Goal: Find specific page/section: Find specific page/section

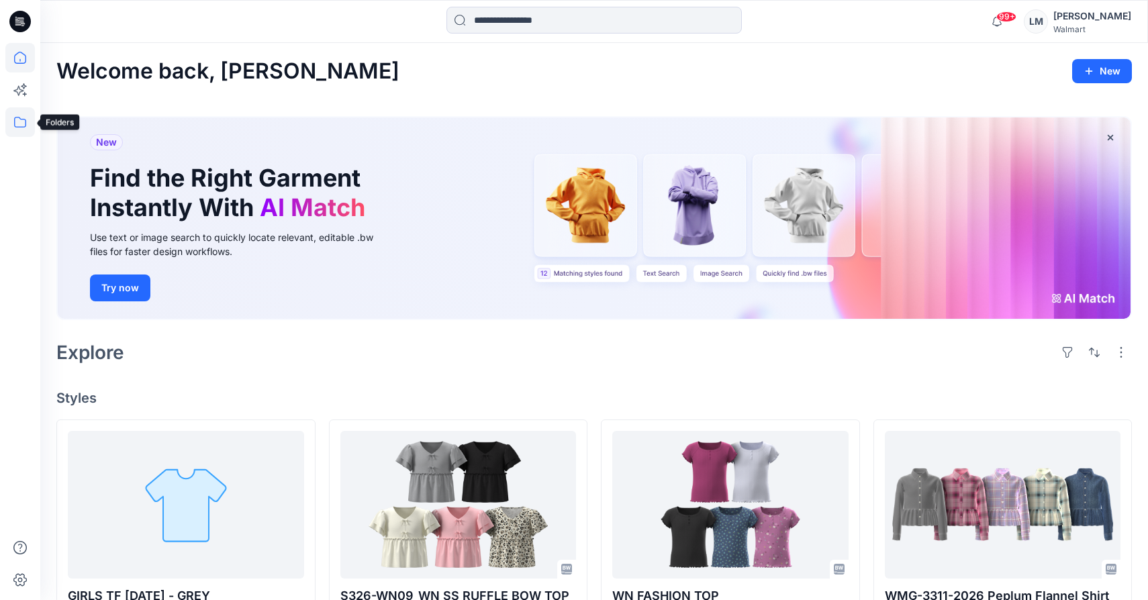
click at [15, 128] on icon at bounding box center [20, 122] width 30 height 30
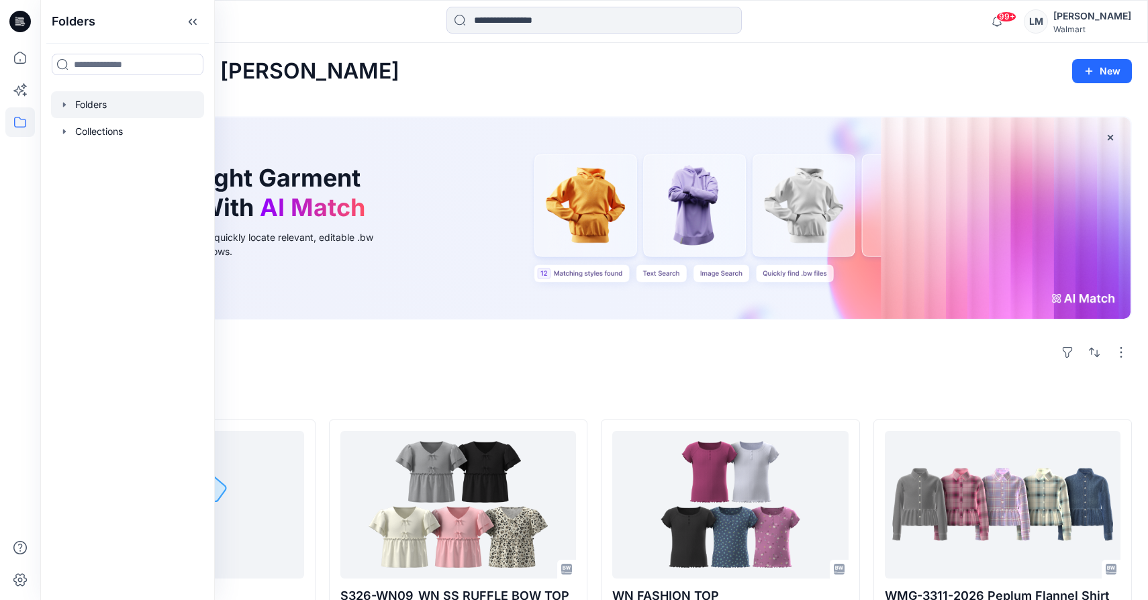
click at [105, 101] on div at bounding box center [127, 104] width 153 height 27
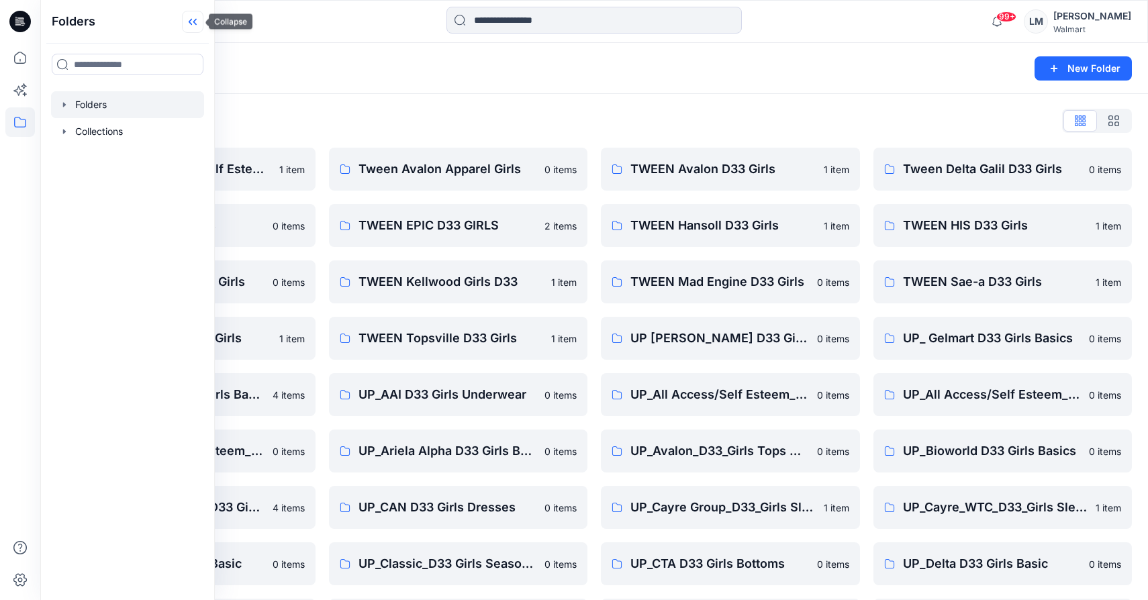
click at [195, 26] on icon at bounding box center [192, 22] width 21 height 22
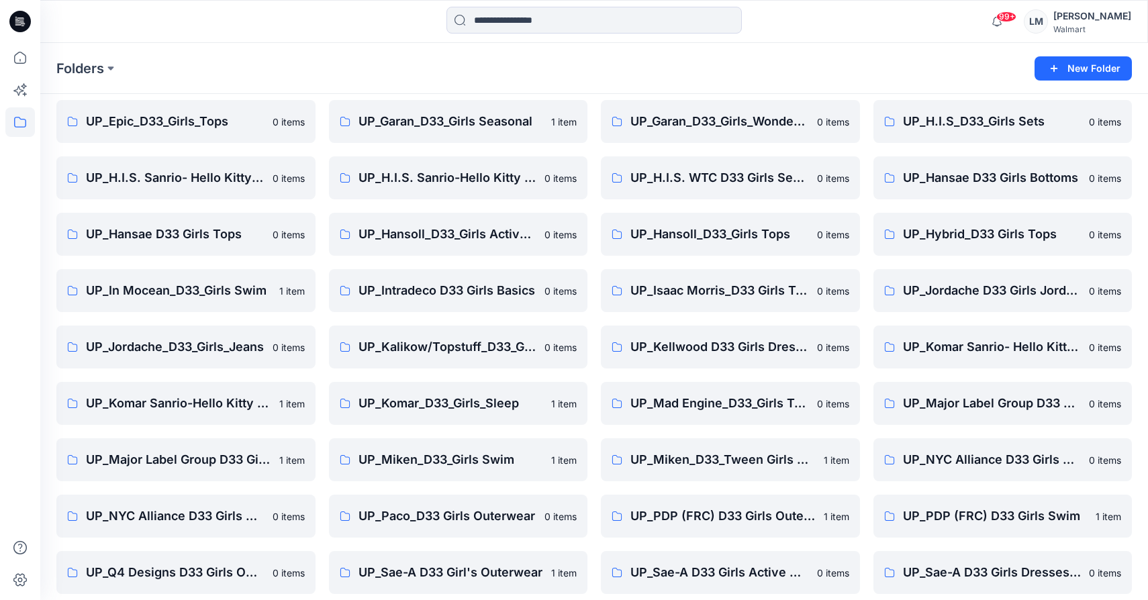
scroll to position [546, 0]
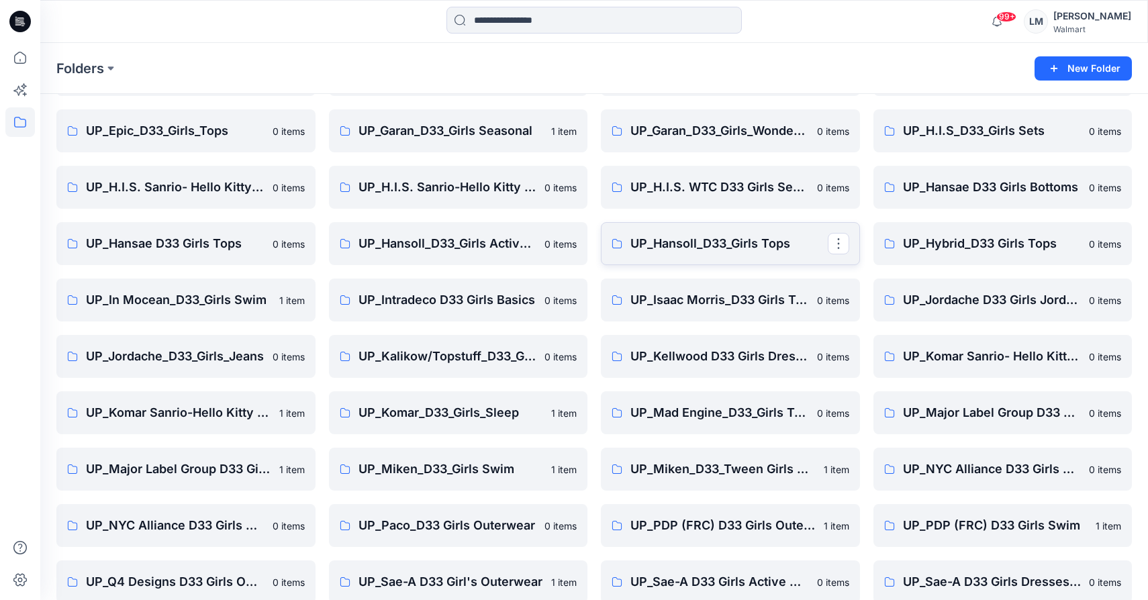
click at [706, 245] on p "UP_Hansoll_D33_Girls Tops" at bounding box center [729, 243] width 197 height 19
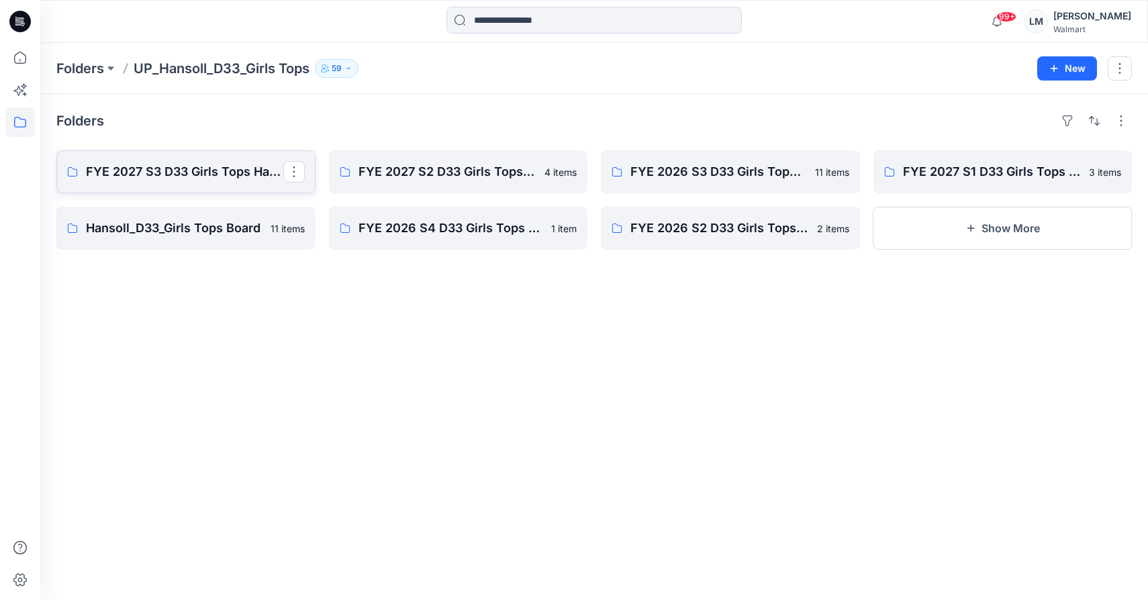
click at [226, 161] on link "FYE 2027 S3 D33 Girls Tops Hansoll" at bounding box center [185, 171] width 259 height 43
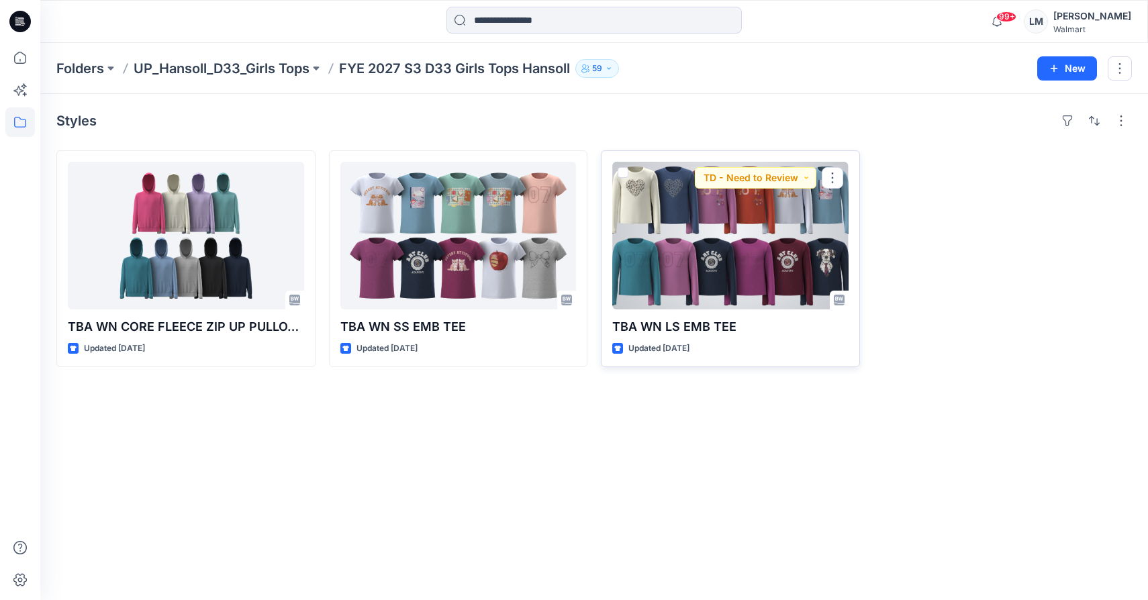
click at [706, 270] on div at bounding box center [730, 236] width 236 height 148
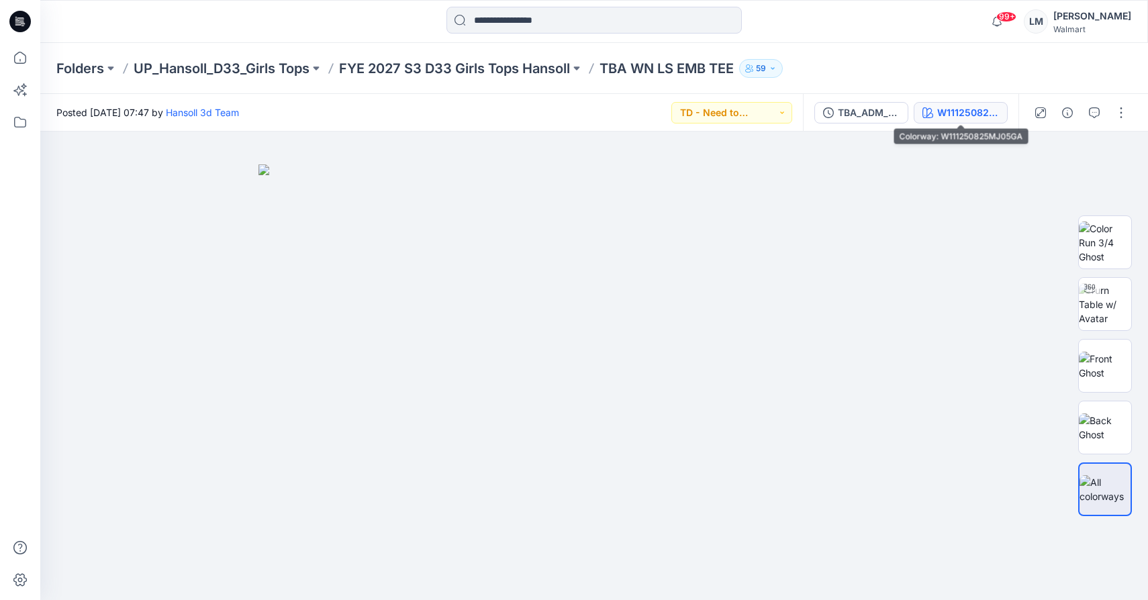
click at [957, 116] on div "W111250825MJ05GA" at bounding box center [969, 112] width 62 height 15
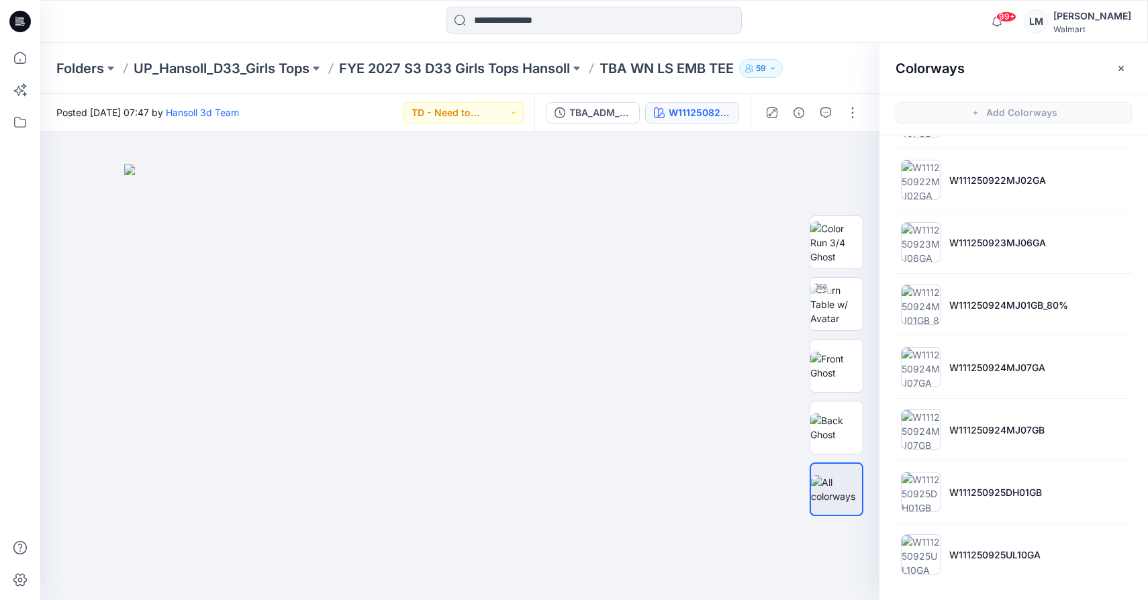
scroll to position [4, 0]
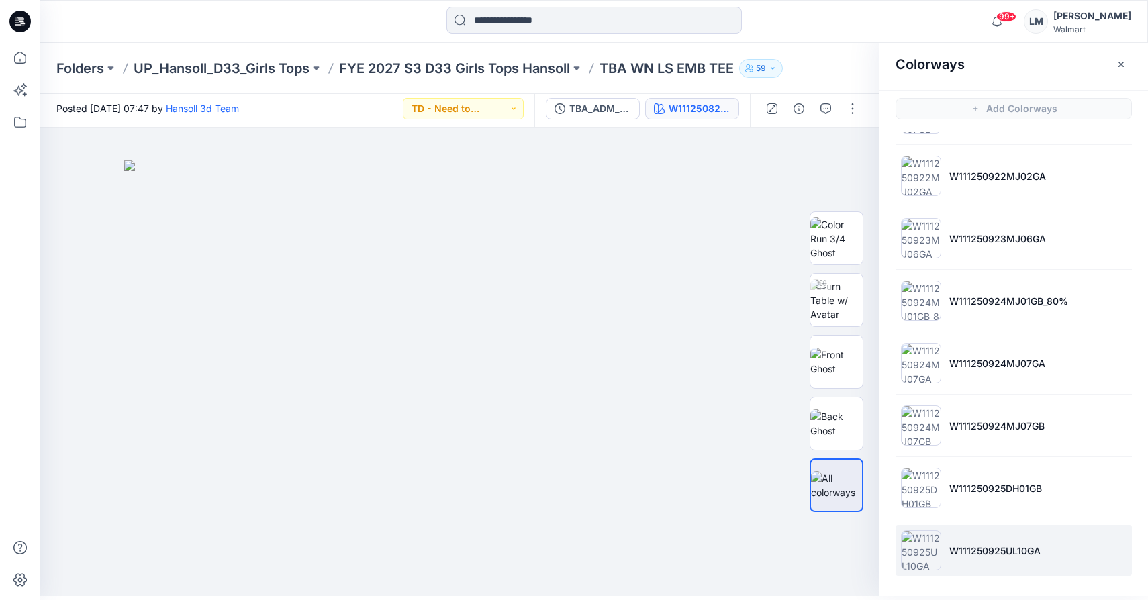
click at [987, 549] on p "W111250925UL10GA" at bounding box center [995, 551] width 91 height 14
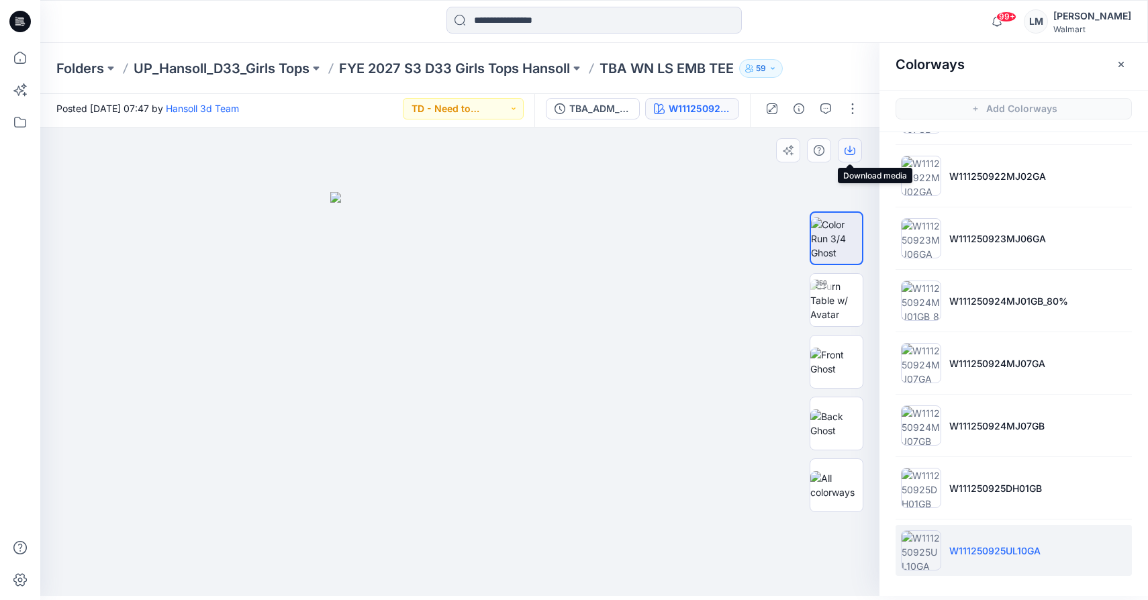
click at [854, 148] on icon "button" at bounding box center [850, 150] width 11 height 11
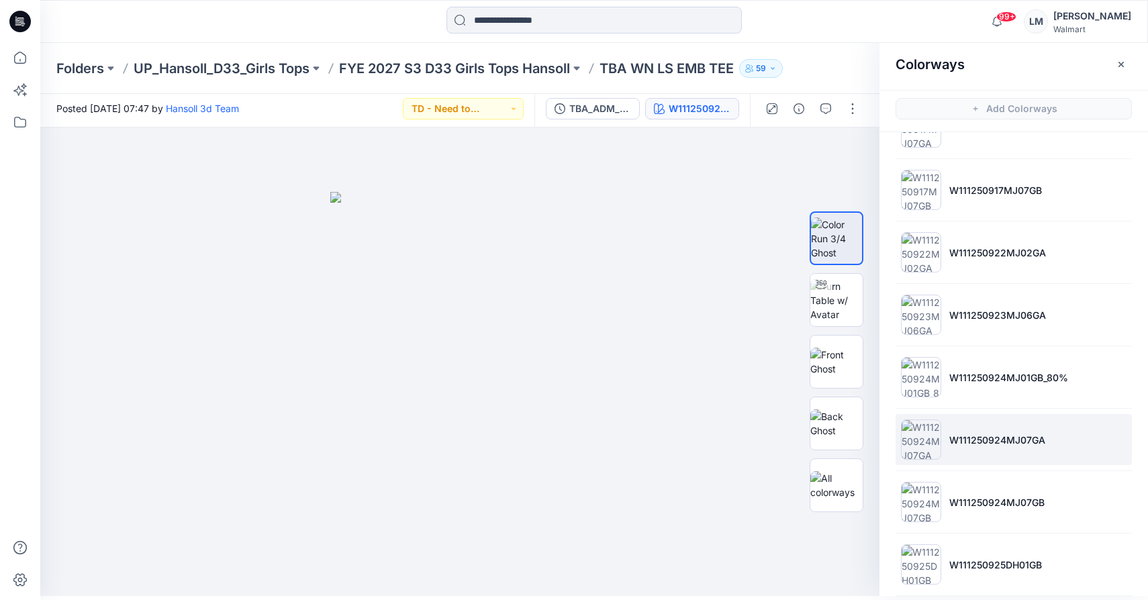
scroll to position [1105, 0]
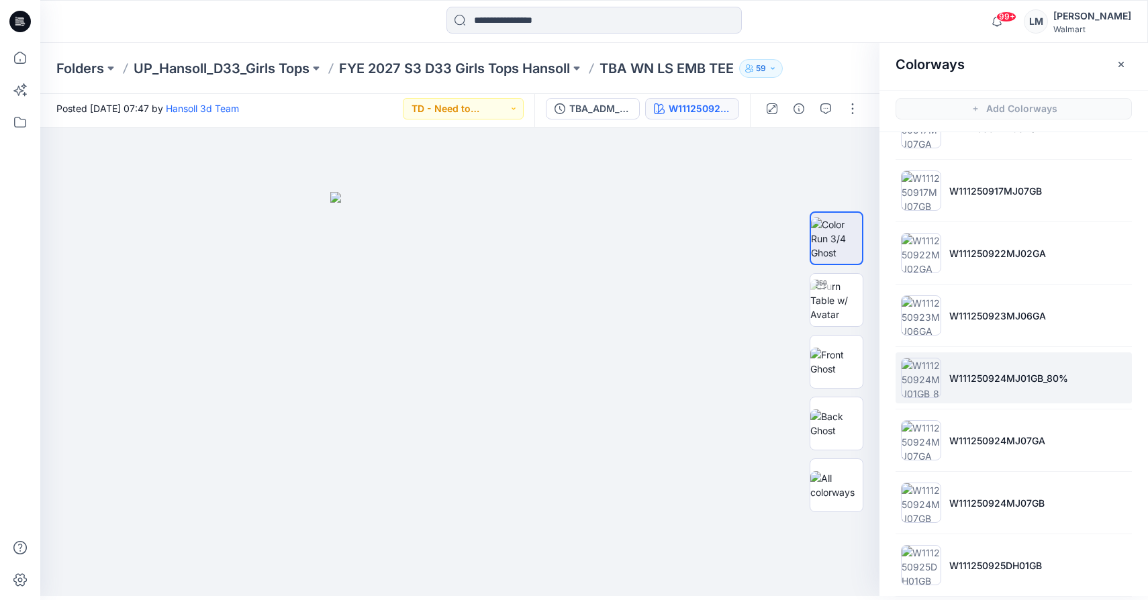
click at [1006, 375] on p "W111250924MJ01GB_80%" at bounding box center [1009, 378] width 119 height 14
click at [853, 152] on icon "button" at bounding box center [850, 150] width 11 height 11
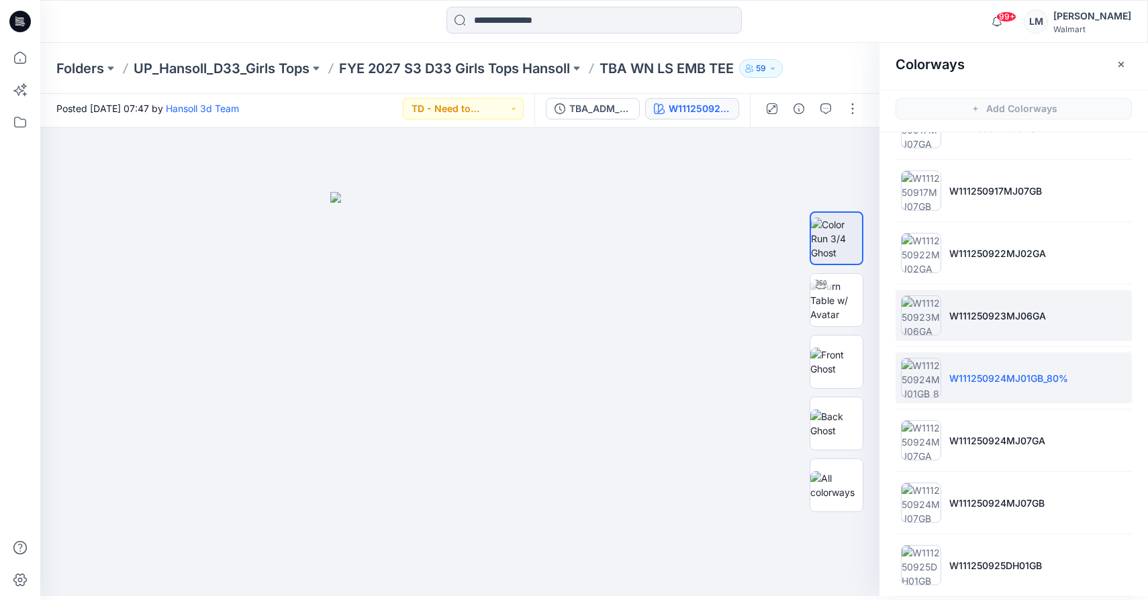
click at [958, 312] on p "W111250923MJ06GA" at bounding box center [998, 316] width 97 height 14
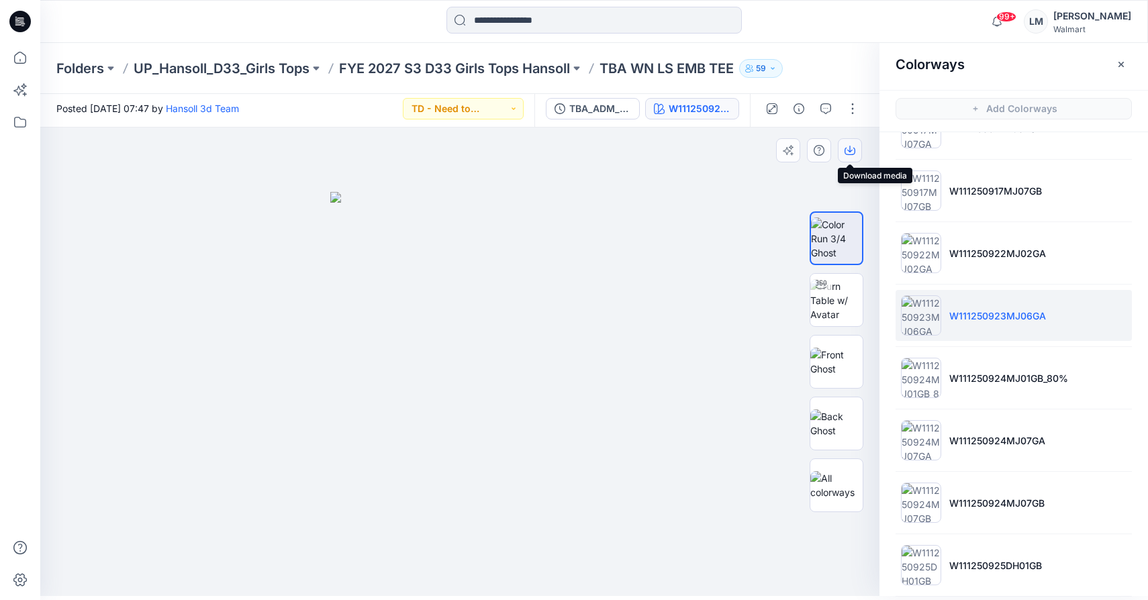
click at [852, 148] on icon "button" at bounding box center [850, 150] width 11 height 11
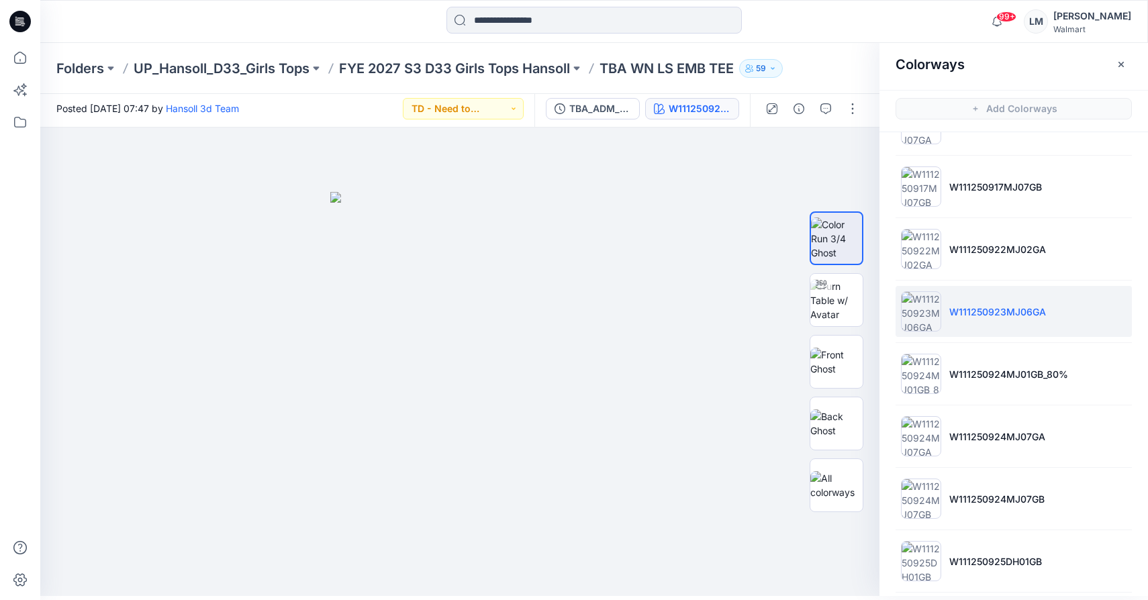
scroll to position [1182, 0]
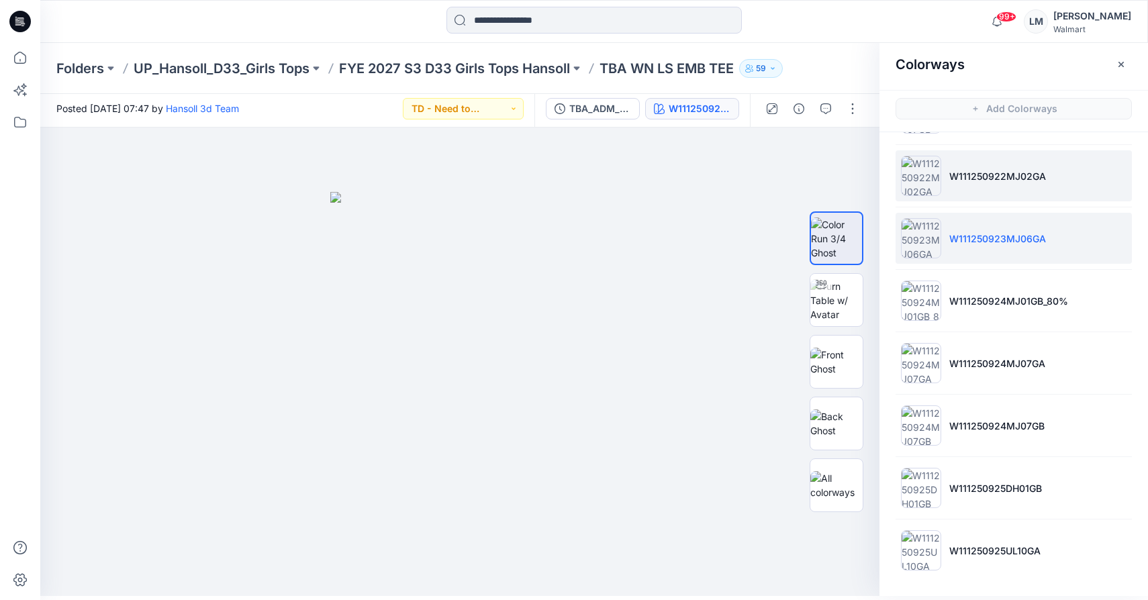
click at [980, 194] on li "W111250922MJ02GA" at bounding box center [1014, 175] width 236 height 51
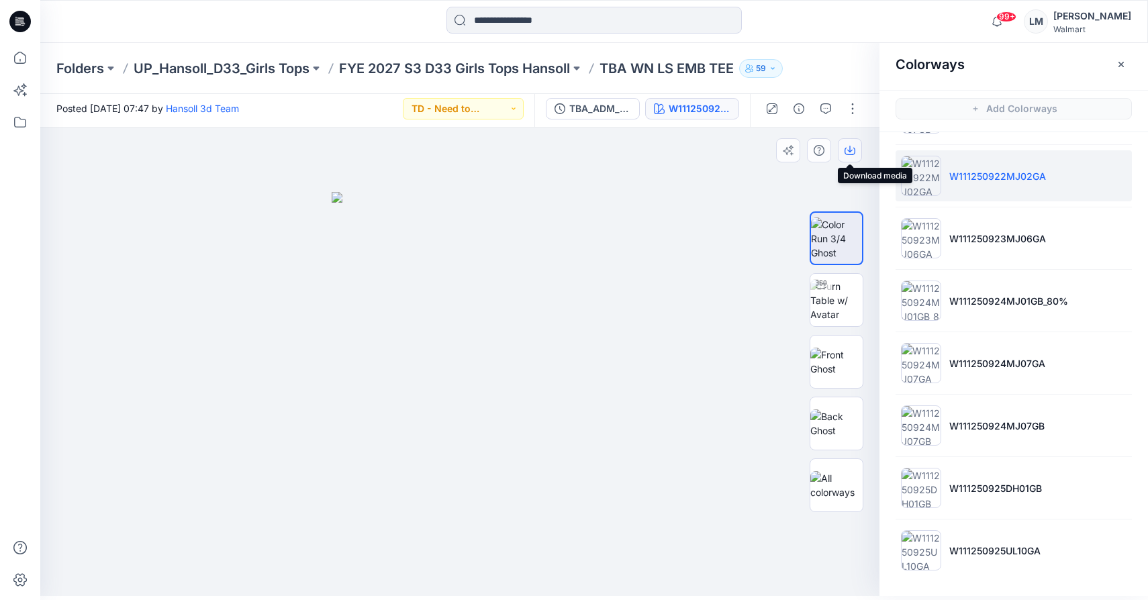
click at [850, 150] on icon "button" at bounding box center [850, 150] width 11 height 11
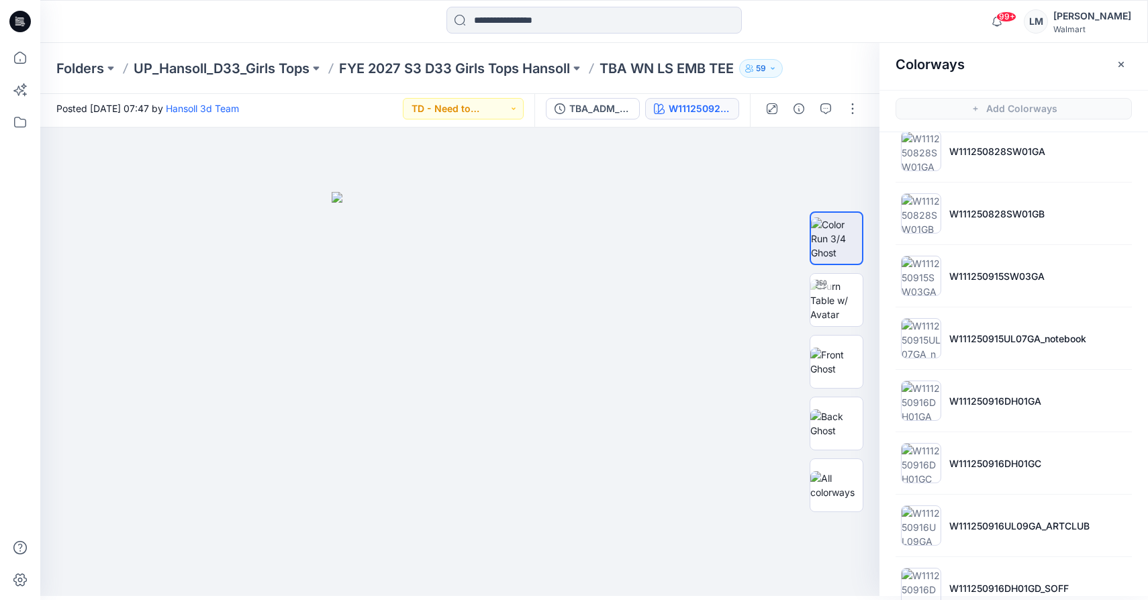
scroll to position [0, 0]
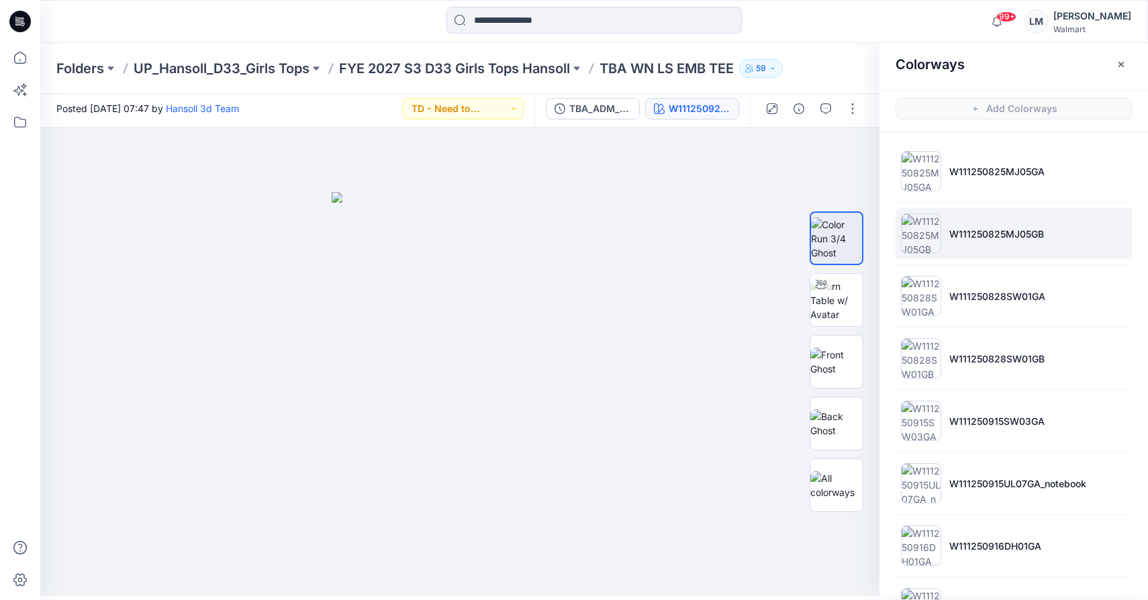
click at [988, 233] on p "W111250825MJ05GB" at bounding box center [997, 234] width 95 height 14
click at [503, 79] on div "Folders UP_Hansoll_D33_Girls Tops FYE 2027 S3 D33 Girls Tops Hansoll TBA WN LS …" at bounding box center [594, 68] width 1108 height 51
click at [504, 71] on p "FYE 2027 S3 D33 Girls Tops Hansoll" at bounding box center [454, 68] width 231 height 19
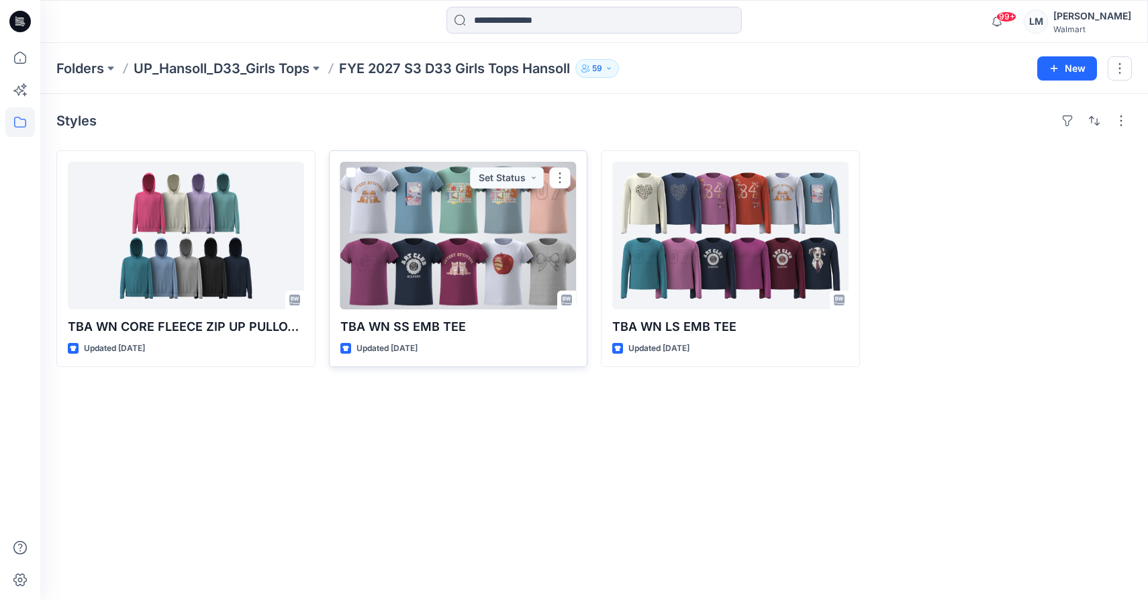
click at [494, 248] on div at bounding box center [458, 236] width 236 height 148
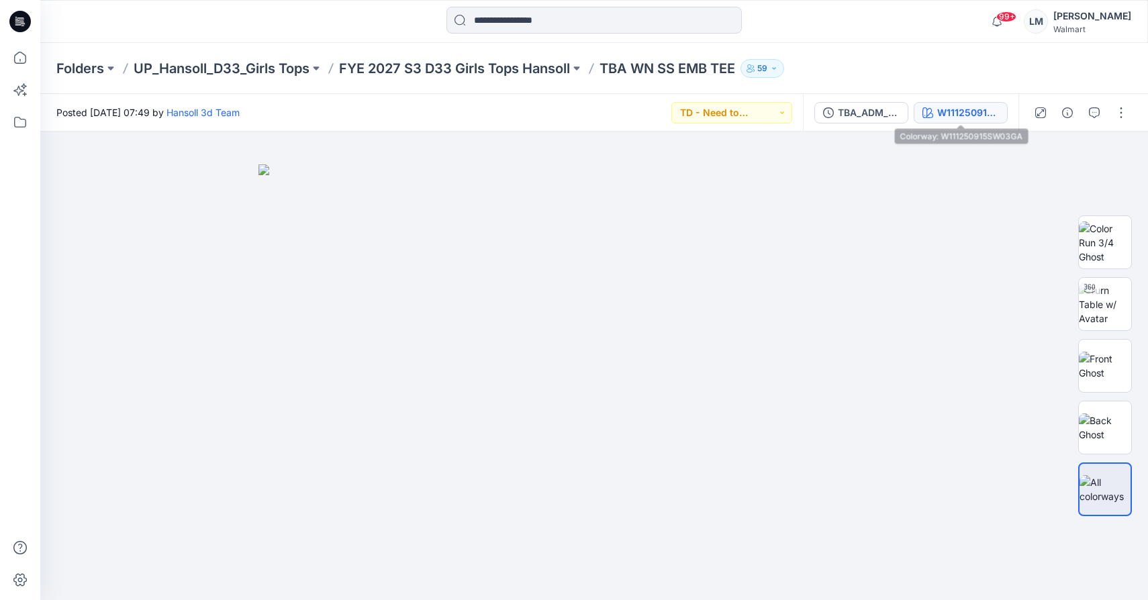
click at [976, 113] on div "W111250915SW03GA" at bounding box center [969, 112] width 62 height 15
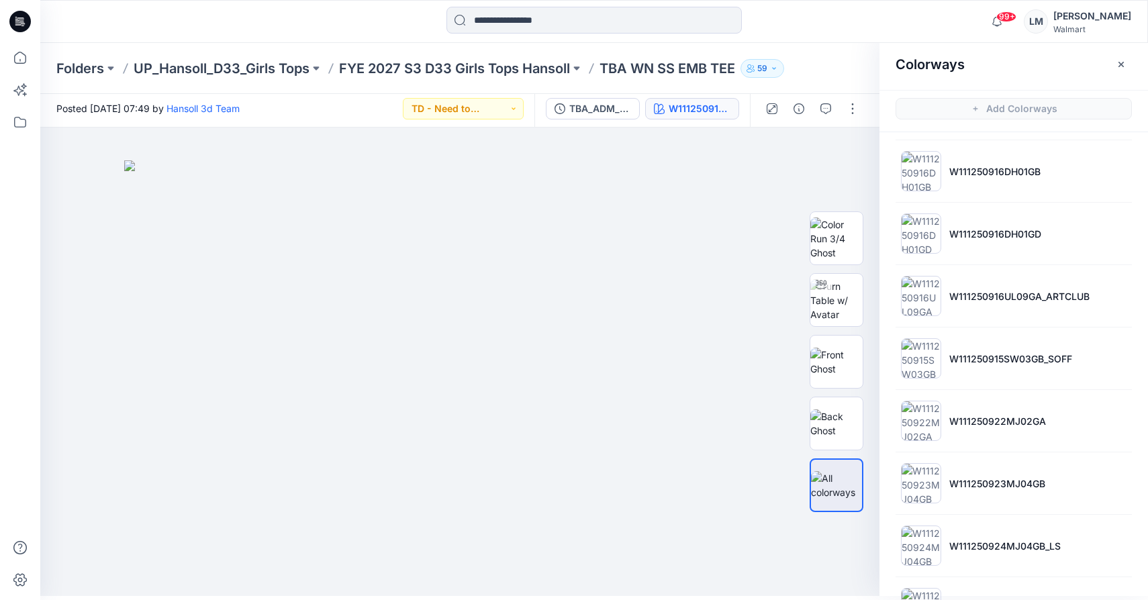
scroll to position [246, 0]
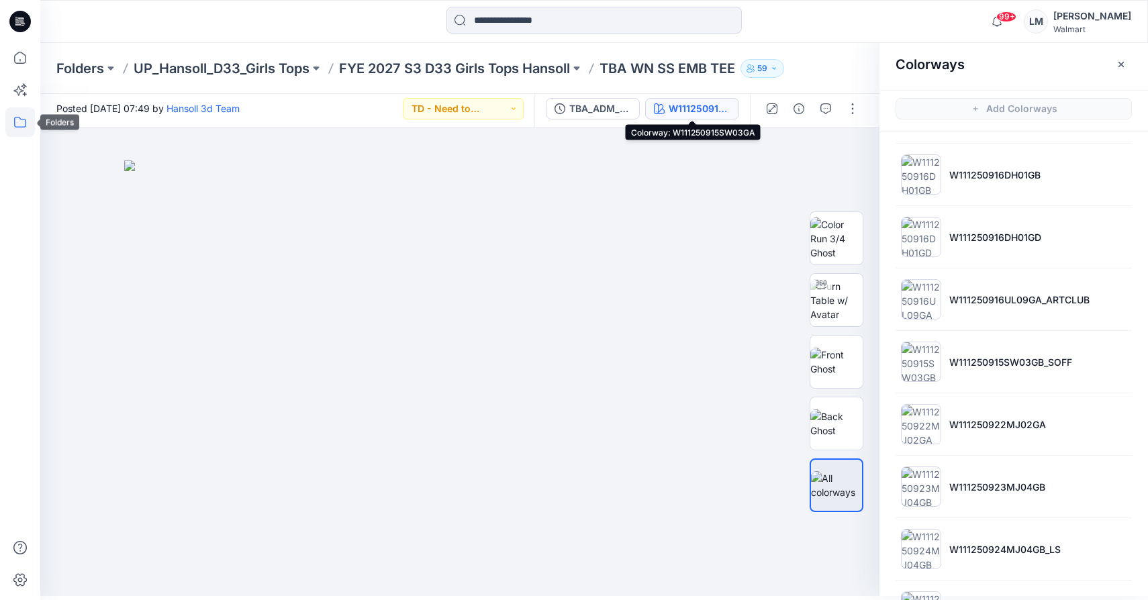
click at [18, 122] on icon at bounding box center [20, 122] width 30 height 30
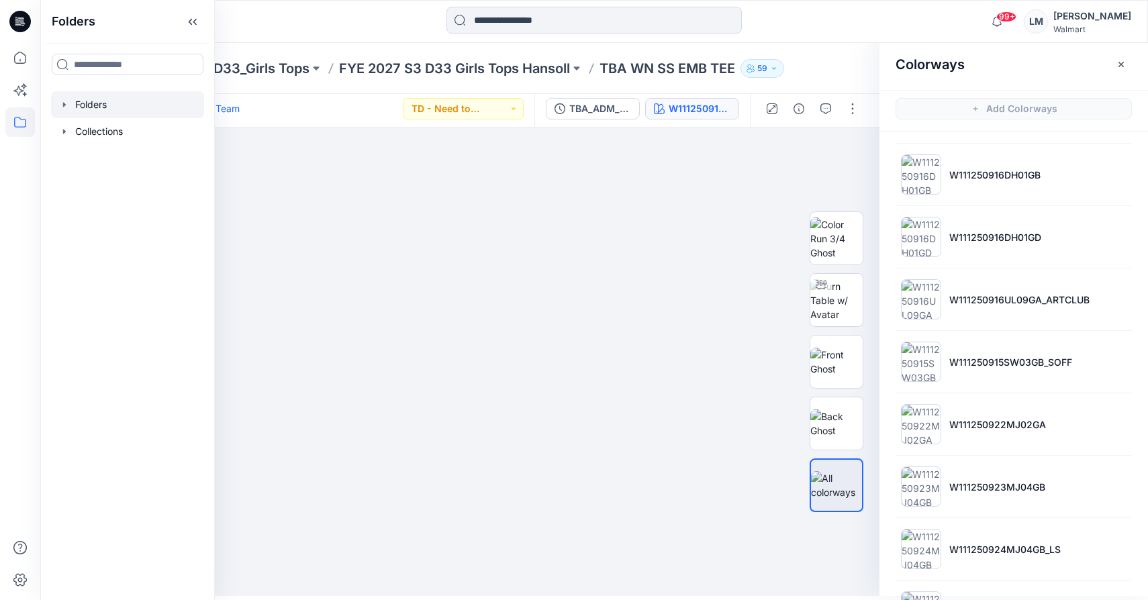
click at [107, 102] on div at bounding box center [127, 104] width 153 height 27
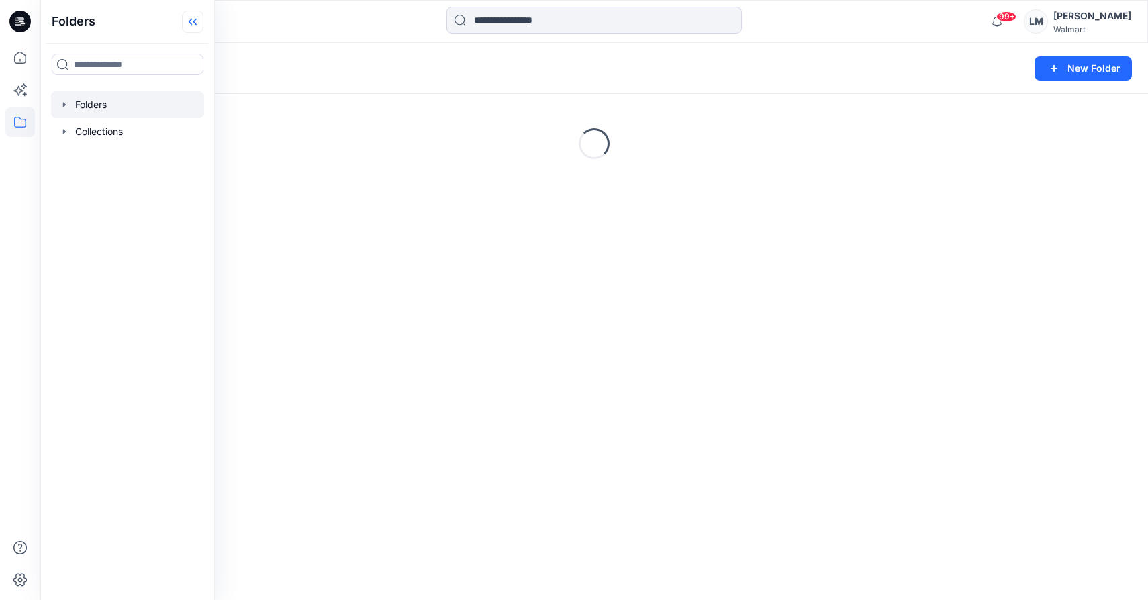
click at [199, 26] on icon at bounding box center [192, 22] width 21 height 22
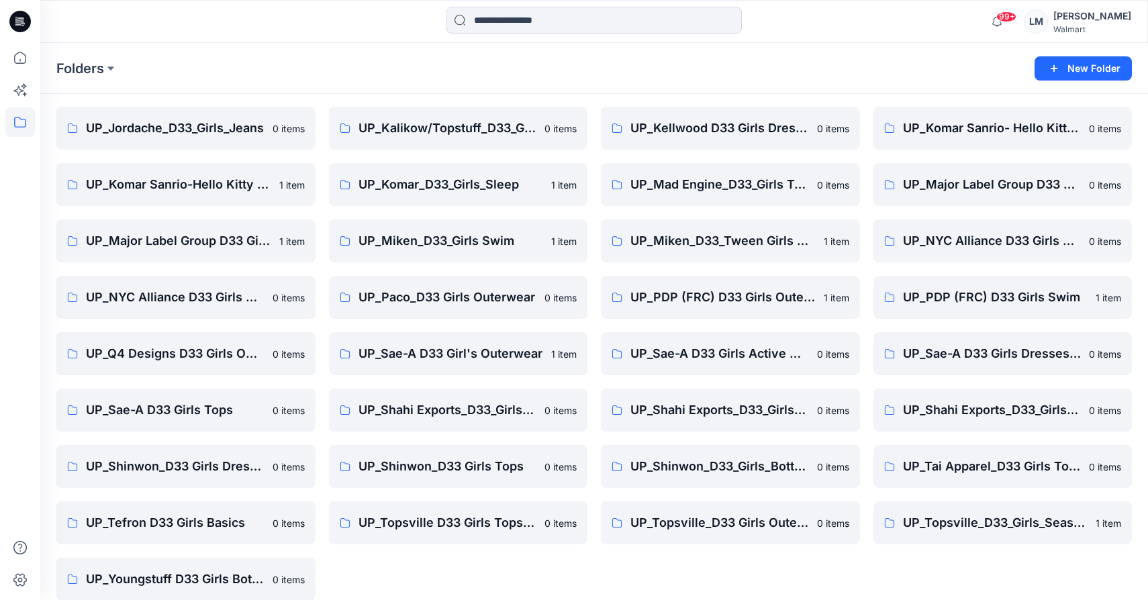
scroll to position [775, 0]
click at [498, 472] on p "UP_Shinwon_D33 Girls Tops" at bounding box center [457, 466] width 197 height 19
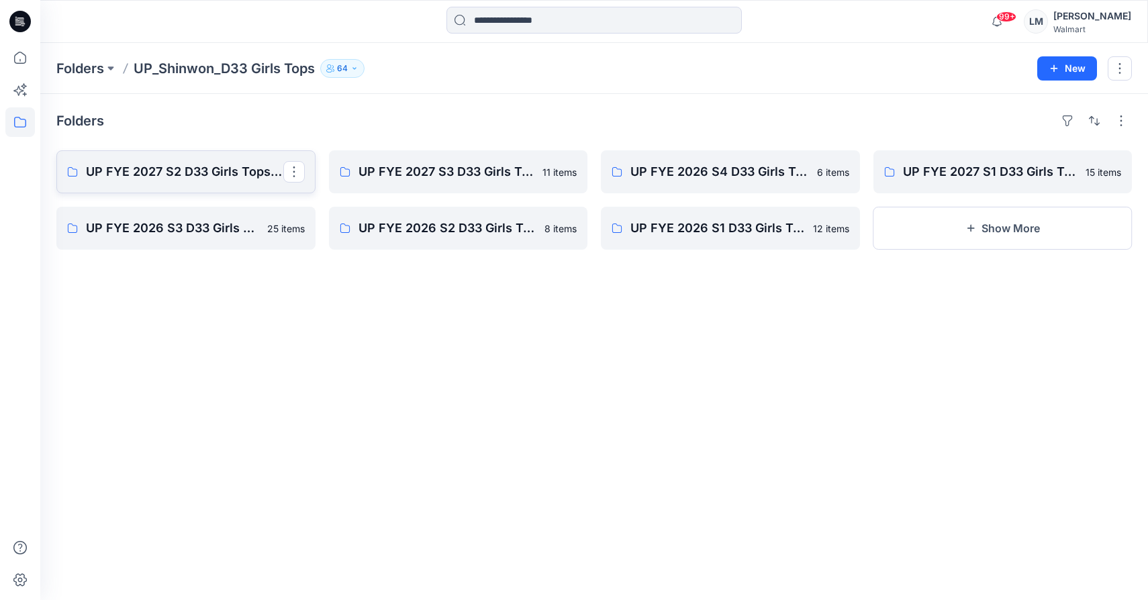
click at [222, 178] on p "UP FYE 2027 S2 D33 Girls Tops Shinwon" at bounding box center [184, 172] width 197 height 19
click at [431, 175] on p "UP FYE 2027 S3 D33 Girls Tops Shinwon" at bounding box center [457, 172] width 197 height 19
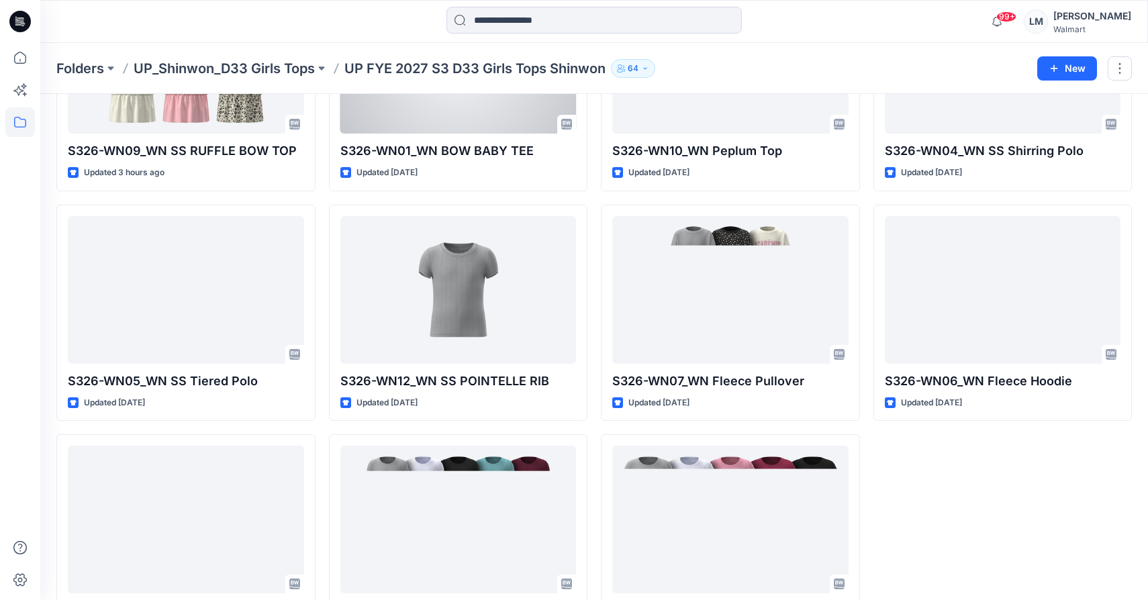
scroll to position [185, 0]
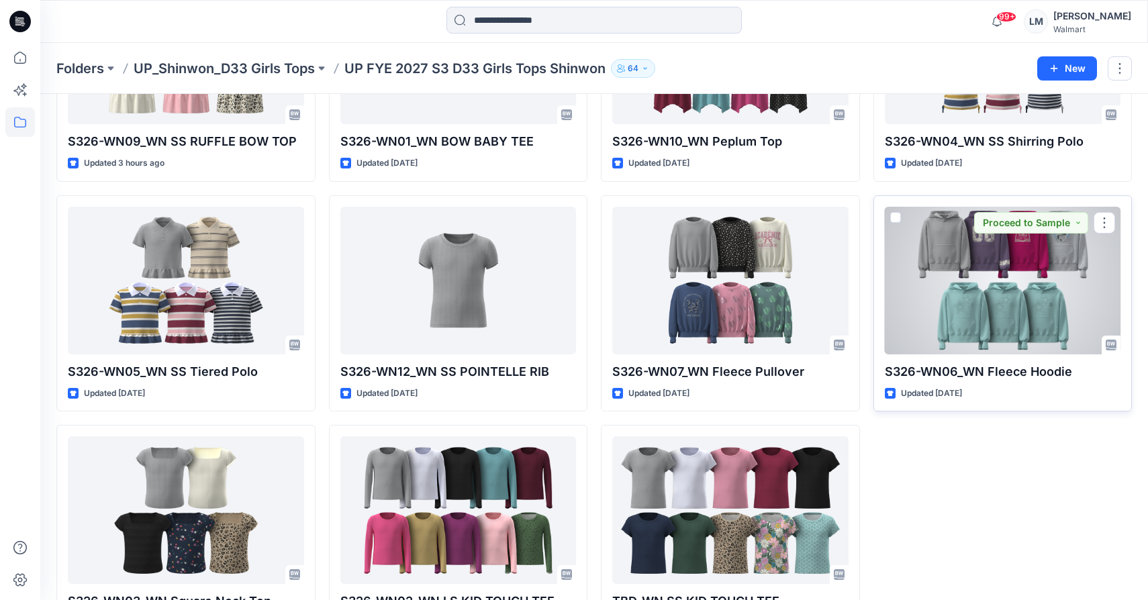
click at [1019, 265] on div at bounding box center [1003, 281] width 236 height 148
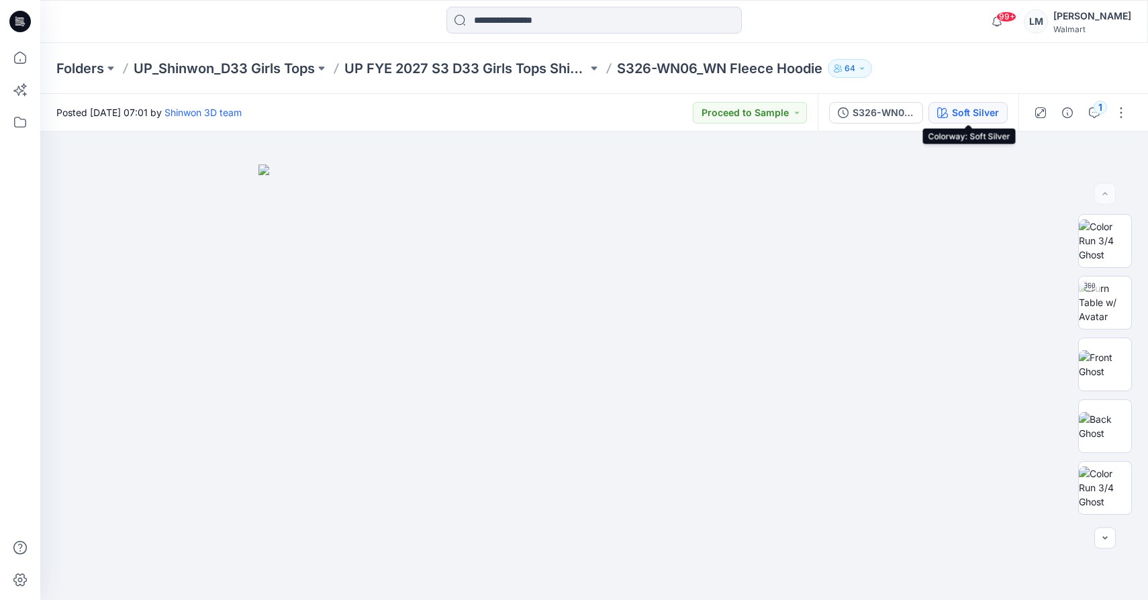
click at [940, 111] on icon "button" at bounding box center [943, 112] width 11 height 11
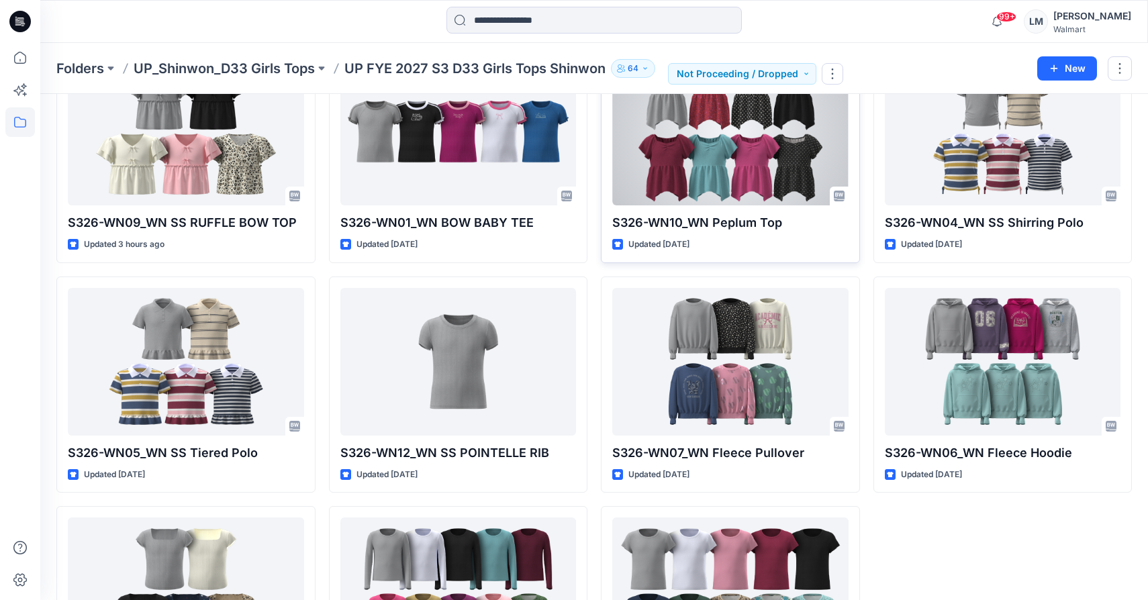
scroll to position [105, 0]
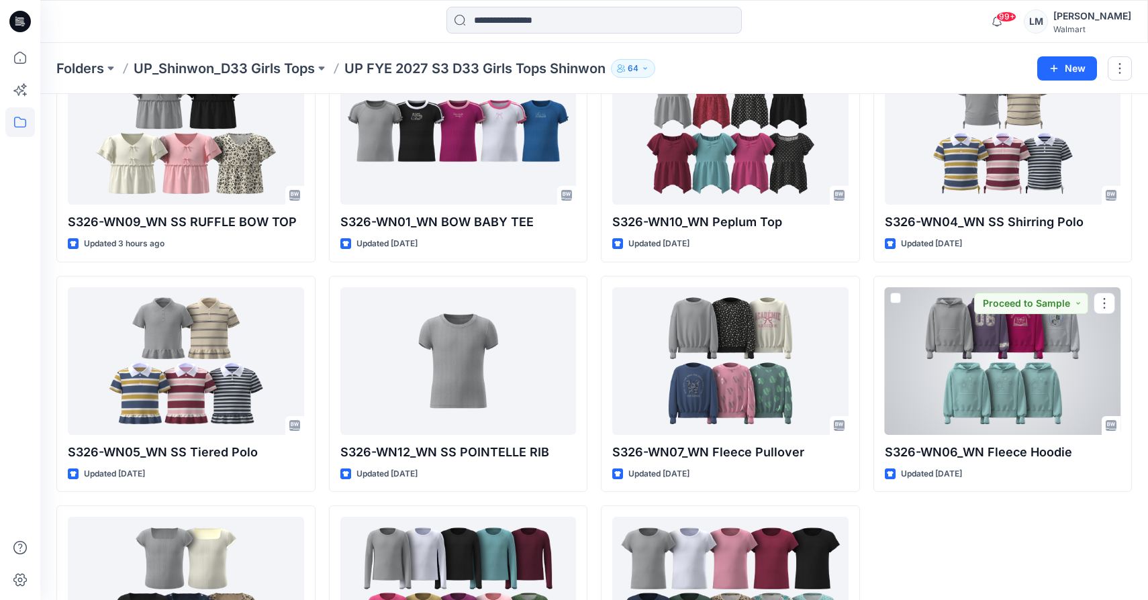
click at [966, 399] on div at bounding box center [1003, 361] width 236 height 148
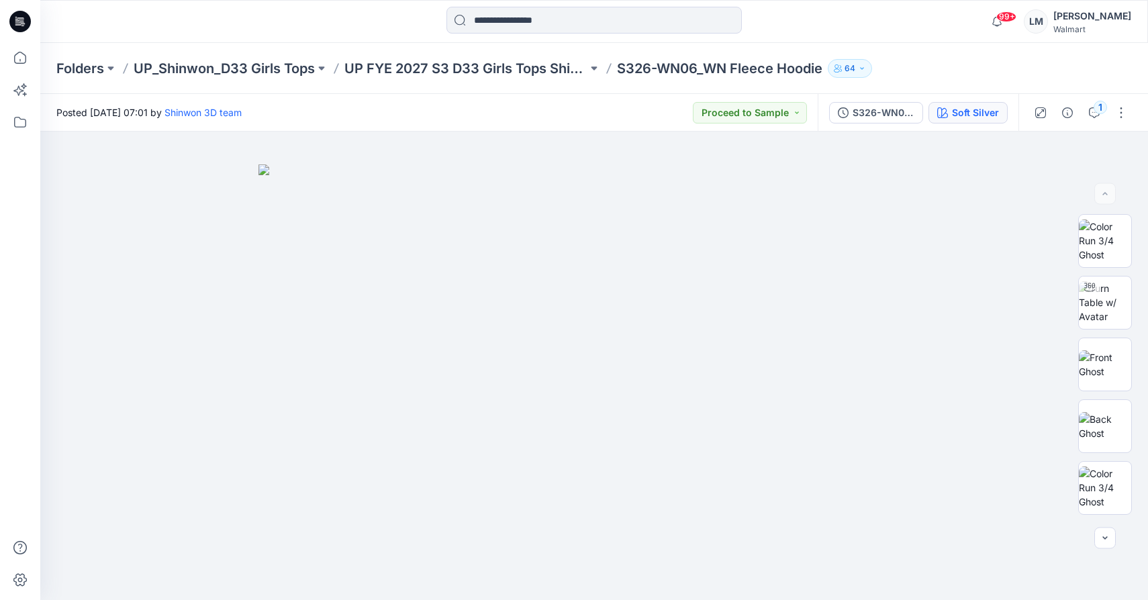
click at [963, 104] on button "Soft Silver" at bounding box center [968, 112] width 79 height 21
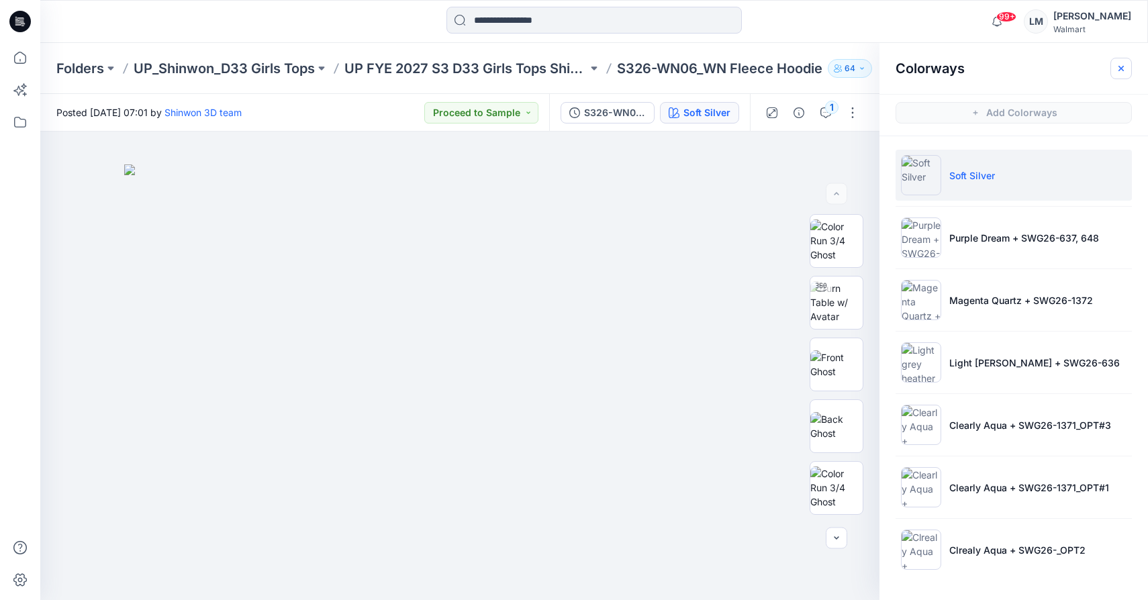
click at [1120, 62] on button "button" at bounding box center [1121, 68] width 21 height 21
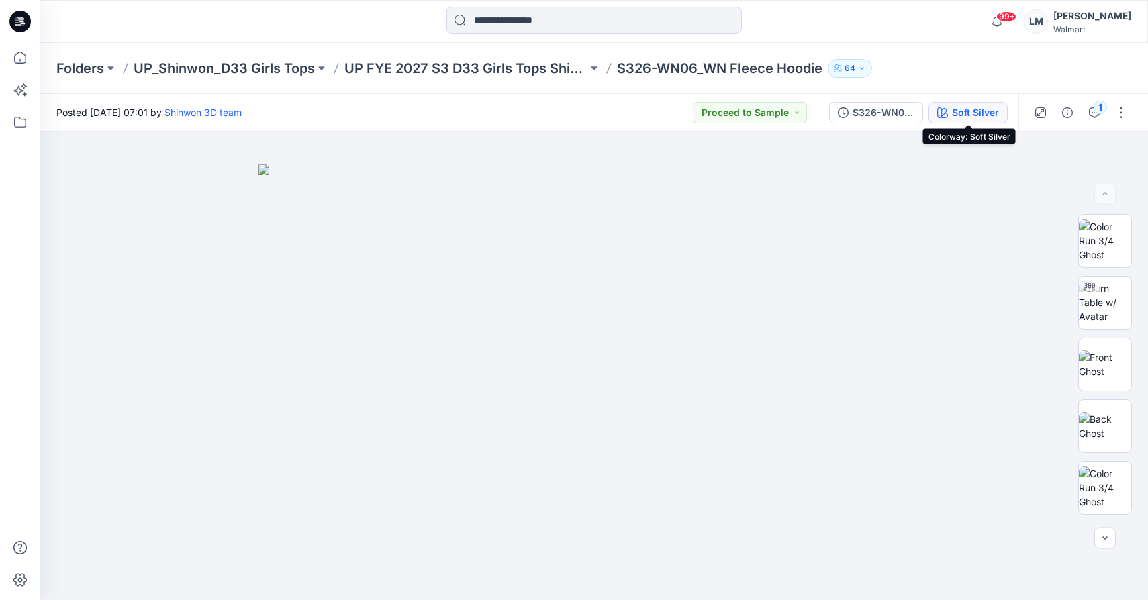
click at [974, 111] on div "Soft Silver" at bounding box center [975, 112] width 47 height 15
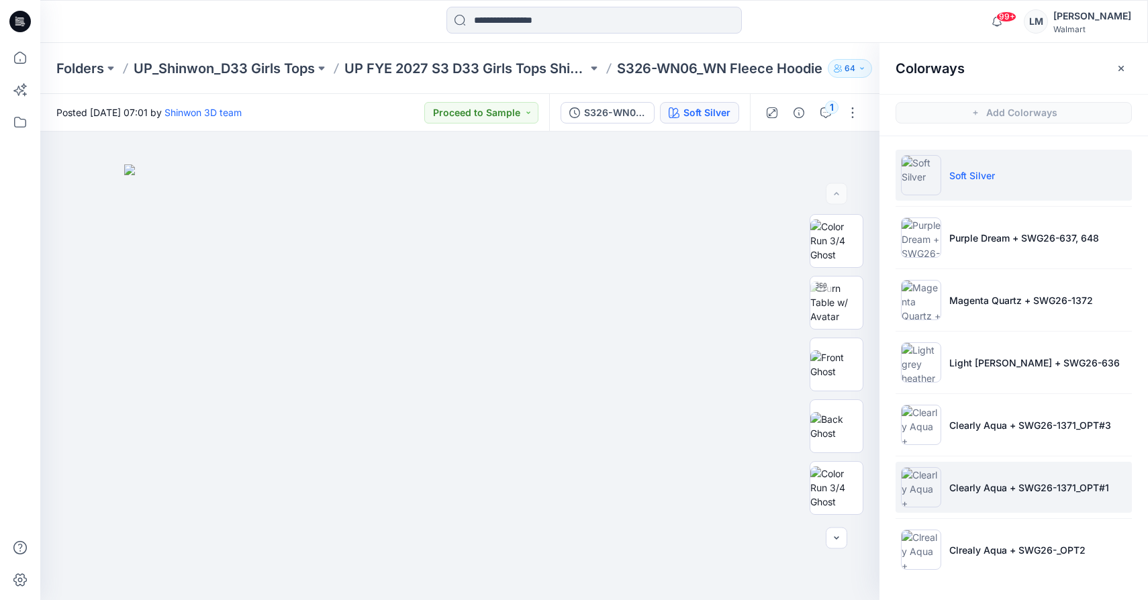
click at [970, 470] on li "Clearly Aqua + SWG26-1371_OPT#1" at bounding box center [1014, 487] width 236 height 51
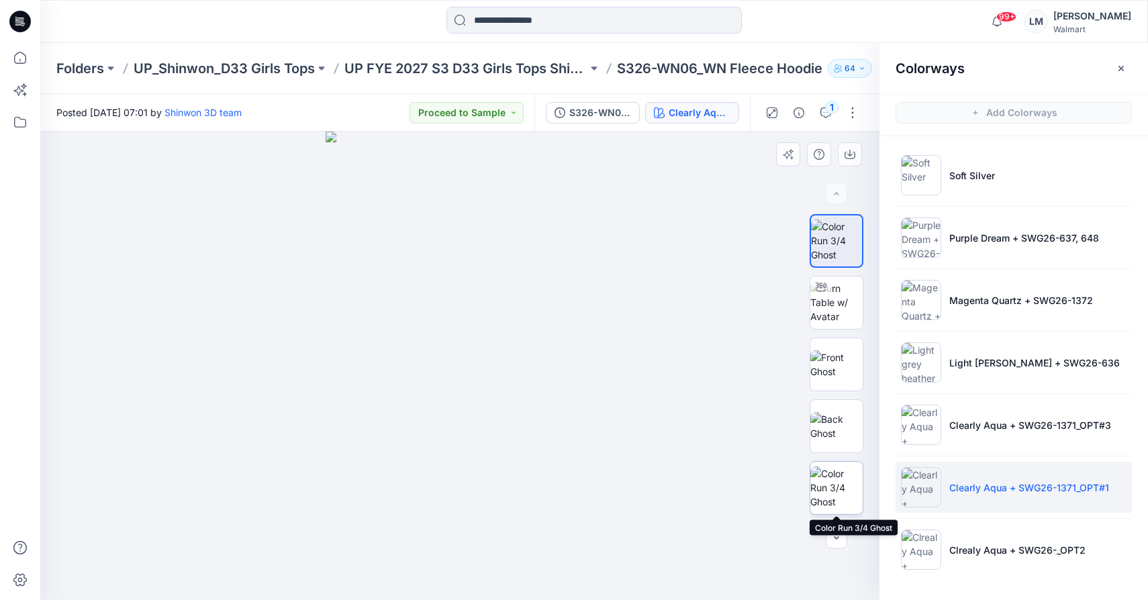
click at [837, 467] on img at bounding box center [837, 488] width 52 height 42
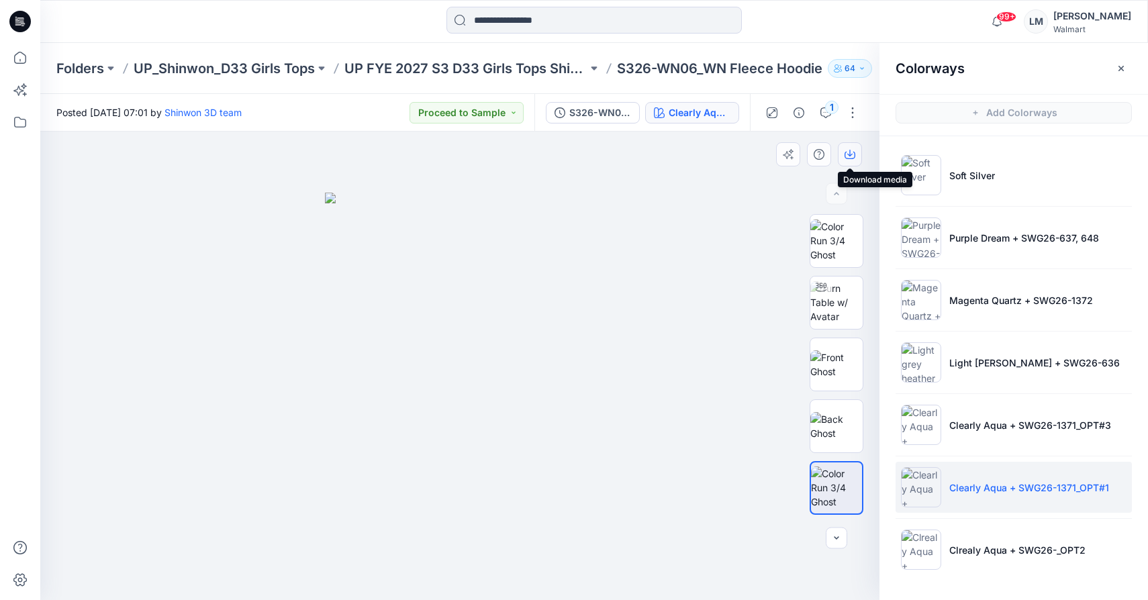
click at [852, 160] on button "button" at bounding box center [850, 154] width 24 height 24
click at [15, 63] on icon at bounding box center [20, 58] width 30 height 30
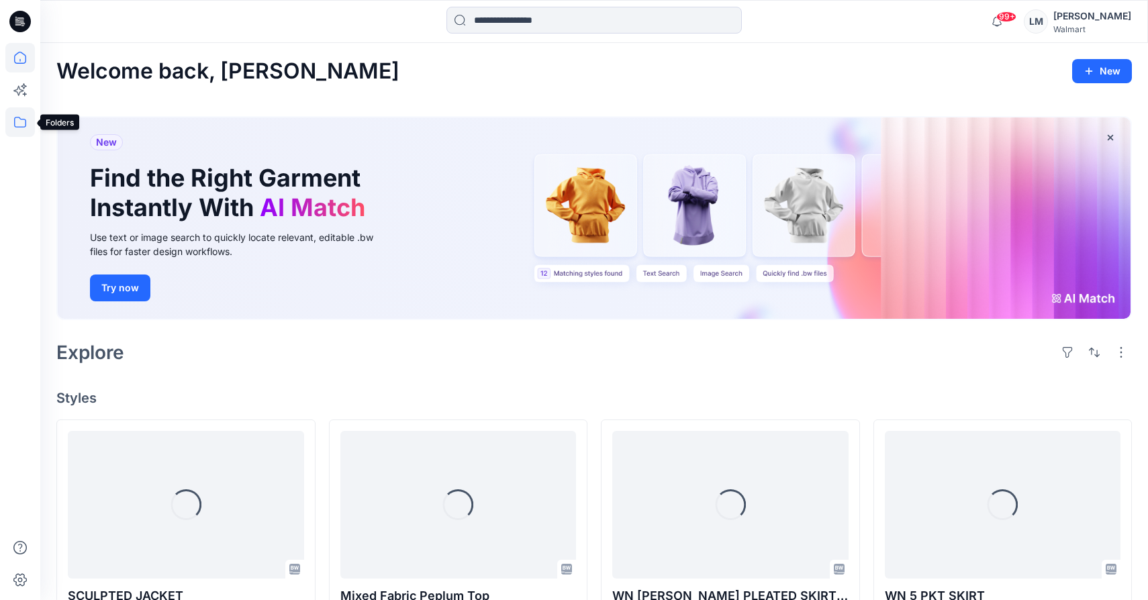
click at [28, 121] on icon at bounding box center [20, 122] width 30 height 30
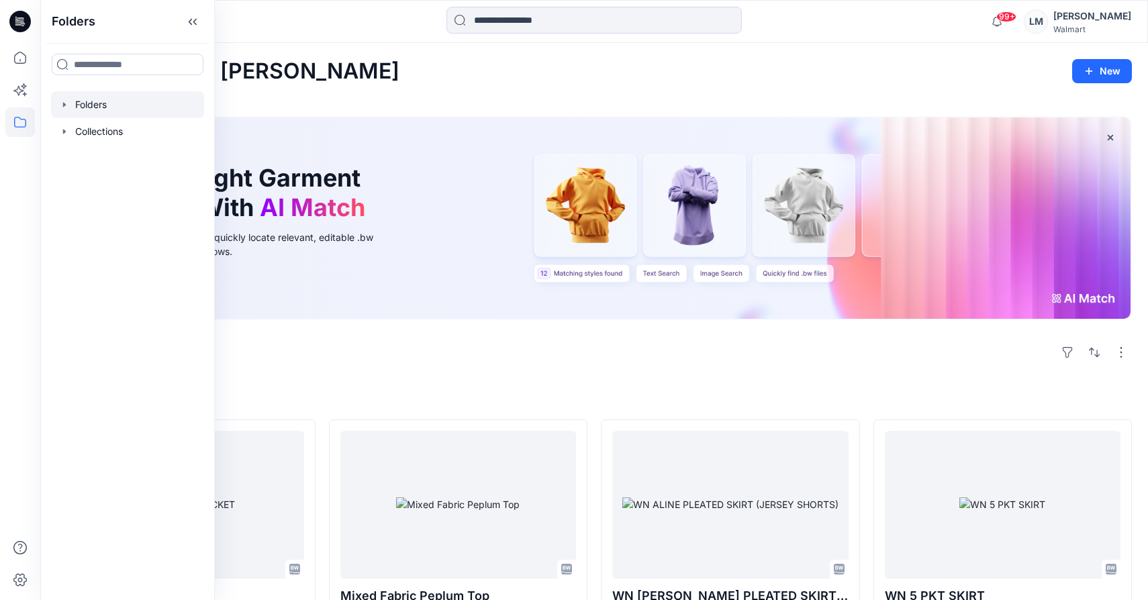
click at [143, 99] on div at bounding box center [127, 104] width 153 height 27
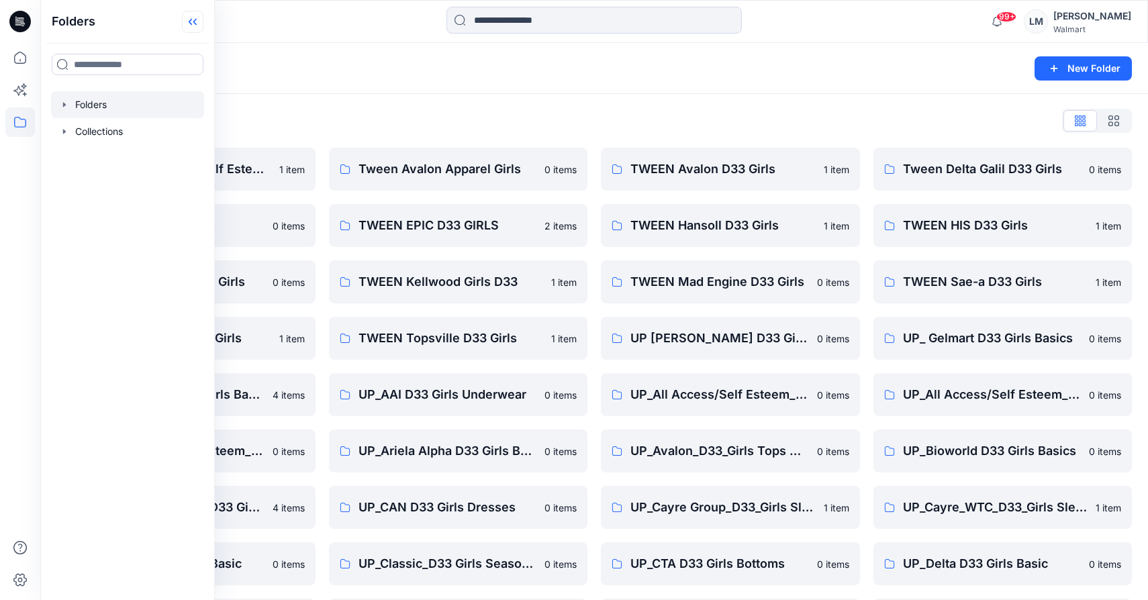
click at [195, 22] on icon at bounding box center [192, 22] width 21 height 22
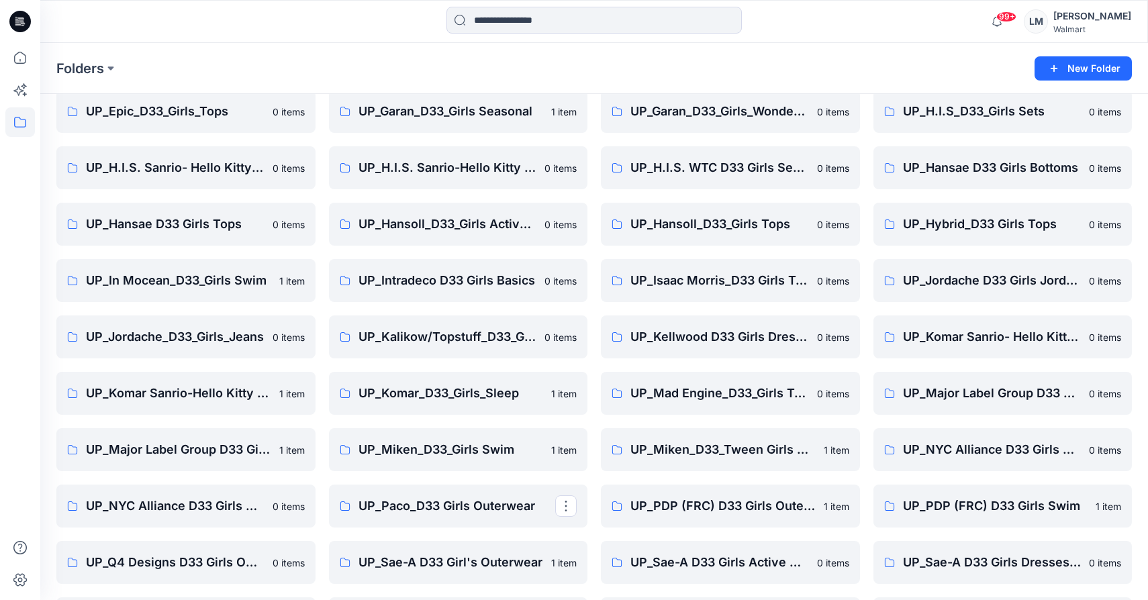
scroll to position [563, 0]
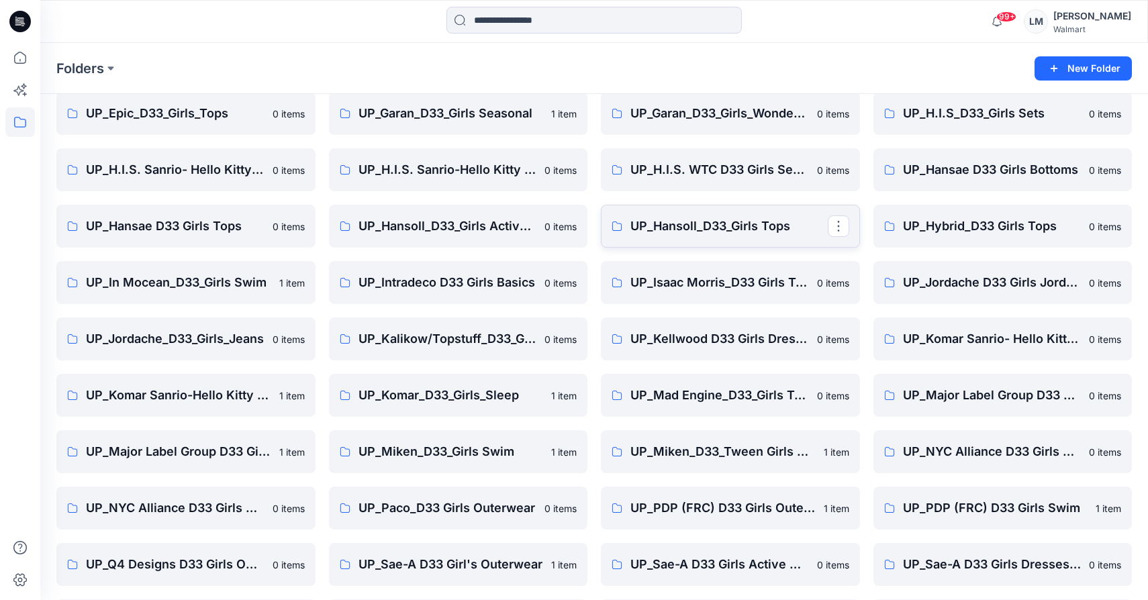
click at [690, 232] on p "UP_Hansoll_D33_Girls Tops" at bounding box center [729, 226] width 197 height 19
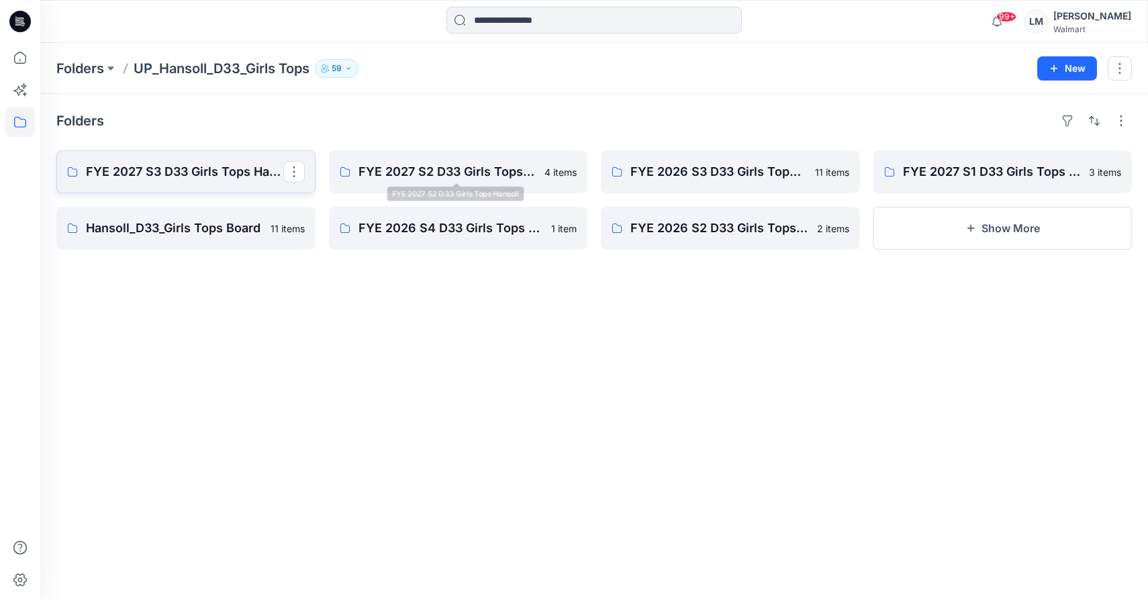
click at [210, 164] on p "FYE 2027 S3 D33 Girls Tops Hansoll" at bounding box center [184, 172] width 197 height 19
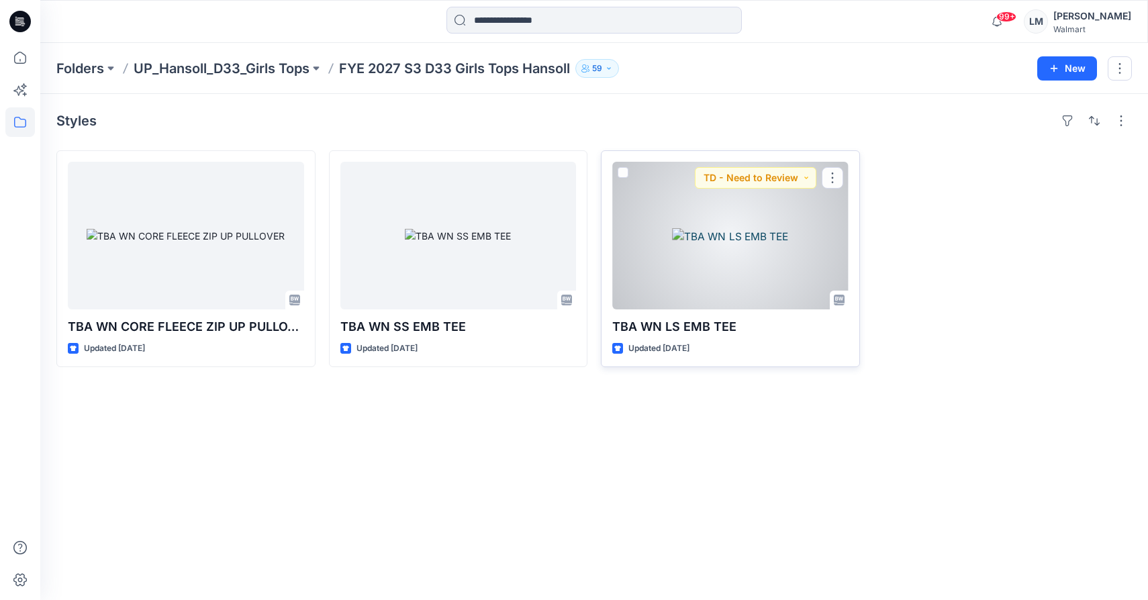
click at [678, 246] on div at bounding box center [730, 236] width 236 height 148
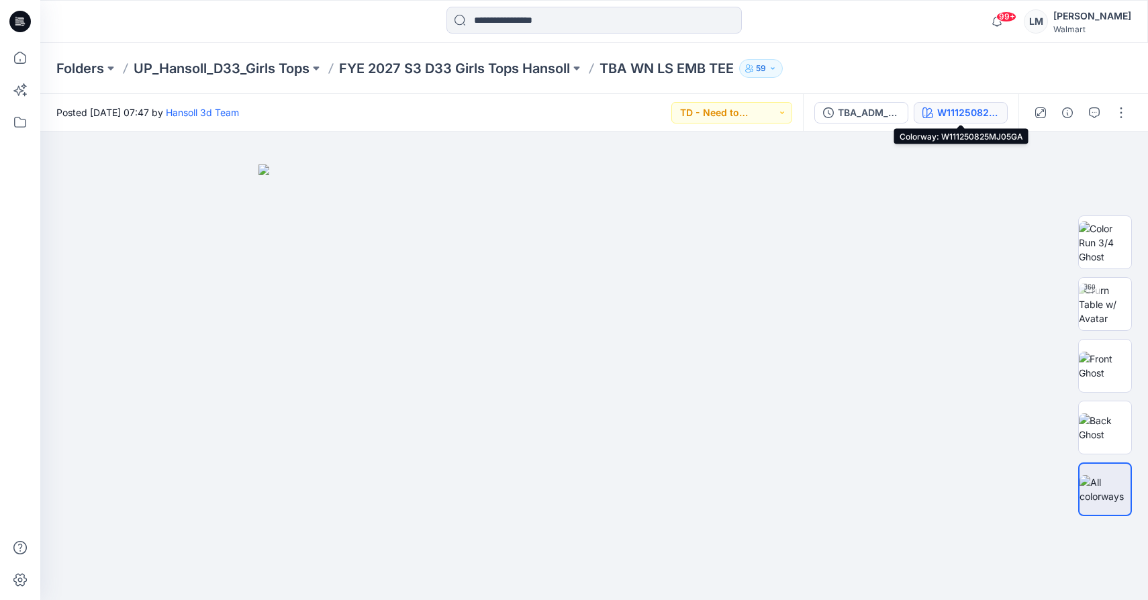
click at [934, 111] on button "W111250825MJ05GA" at bounding box center [961, 112] width 94 height 21
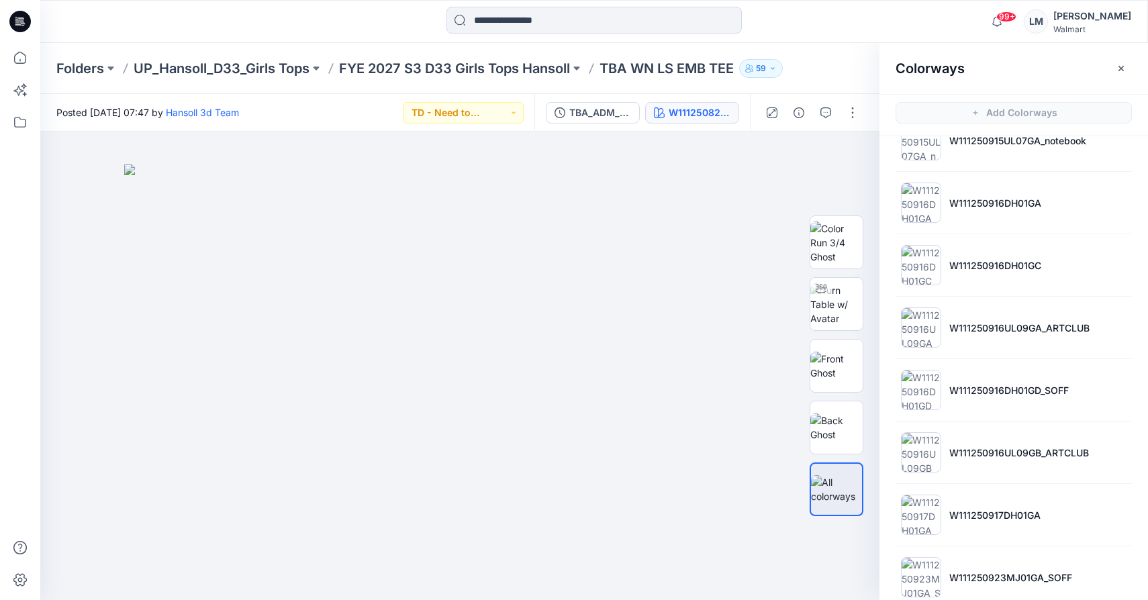
scroll to position [1182, 0]
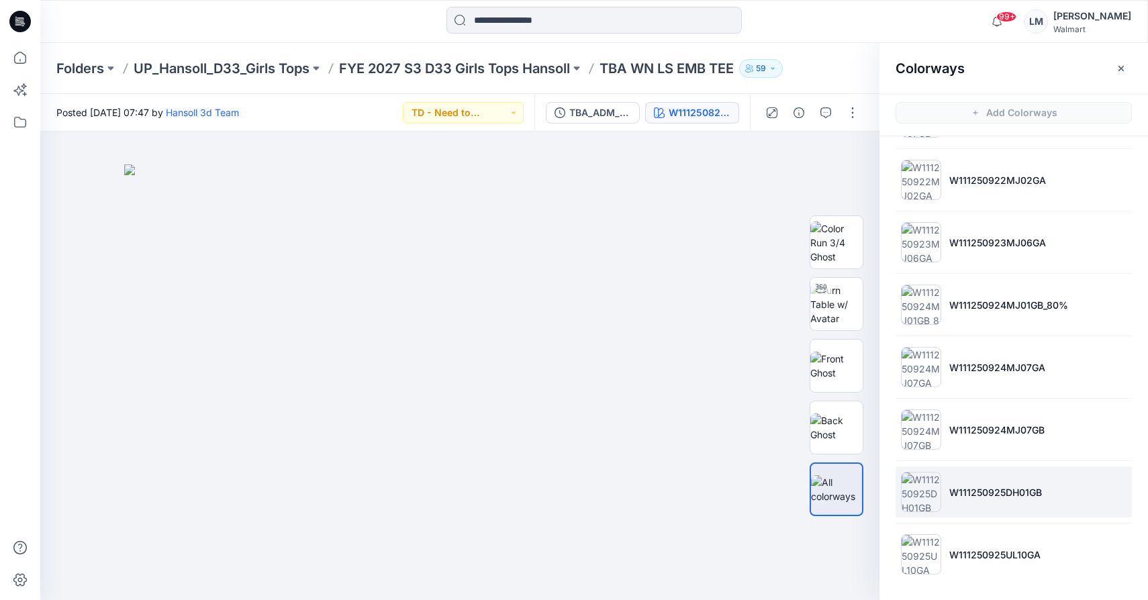
click at [962, 496] on p "W111250925DH01GB" at bounding box center [996, 493] width 93 height 14
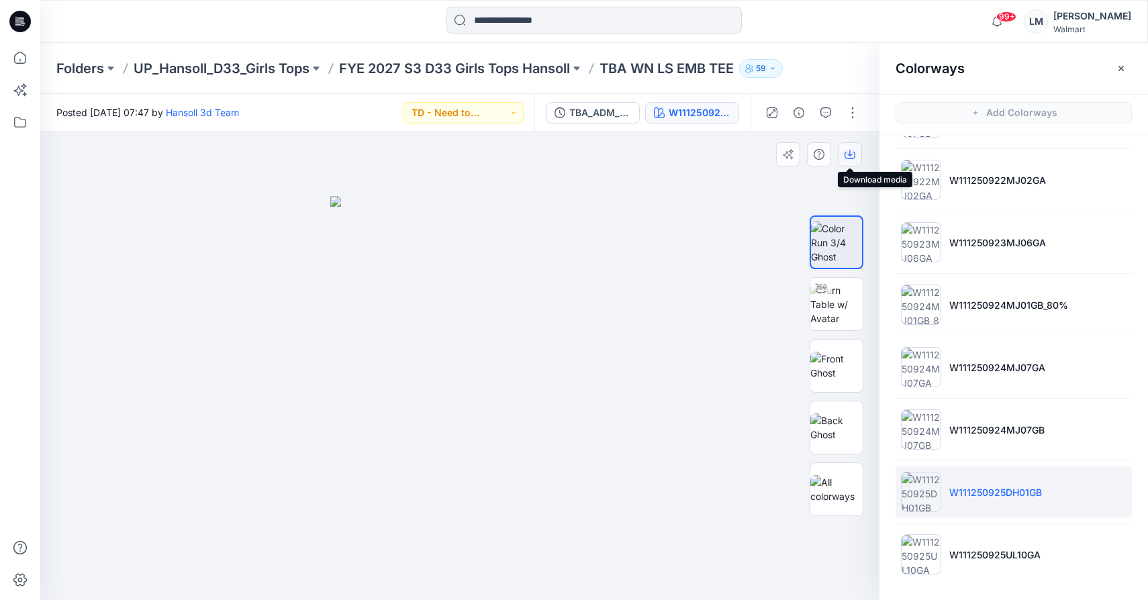
click at [852, 156] on icon "button" at bounding box center [850, 154] width 11 height 11
